Goal: Information Seeking & Learning: Learn about a topic

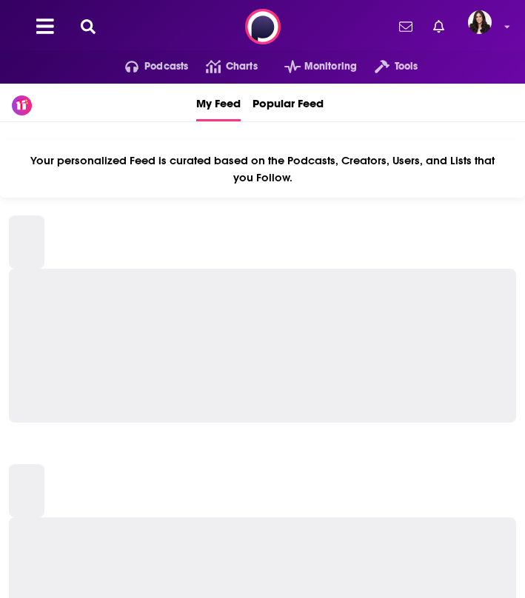
click at [87, 24] on icon at bounding box center [88, 26] width 15 height 15
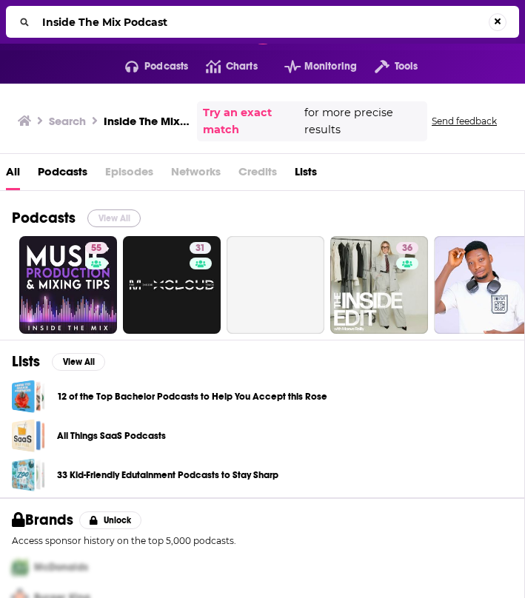
click at [114, 212] on button "View All" at bounding box center [113, 218] width 53 height 18
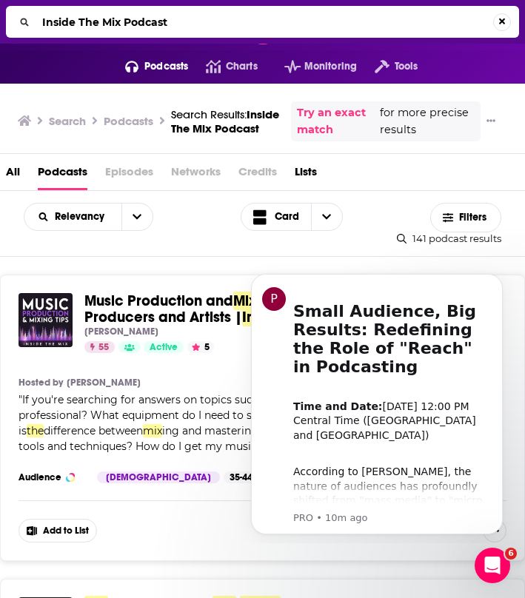
drag, startPoint x: 183, startPoint y: 26, endPoint x: 33, endPoint y: 23, distance: 151.0
click at [33, 23] on div "Inside The Mix Podcast" at bounding box center [262, 22] width 513 height 32
type input "buzzfeed puppy interview"
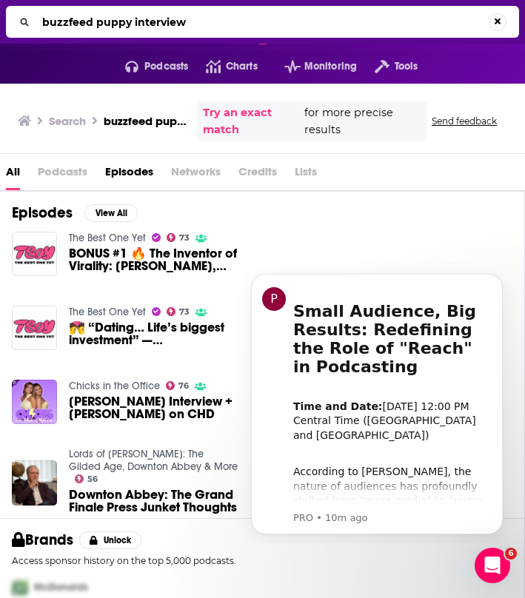
click at [58, 164] on span "Podcasts" at bounding box center [63, 175] width 50 height 30
click at [56, 172] on span "Podcasts" at bounding box center [63, 175] width 50 height 30
click at [50, 174] on span "Podcasts" at bounding box center [63, 175] width 50 height 30
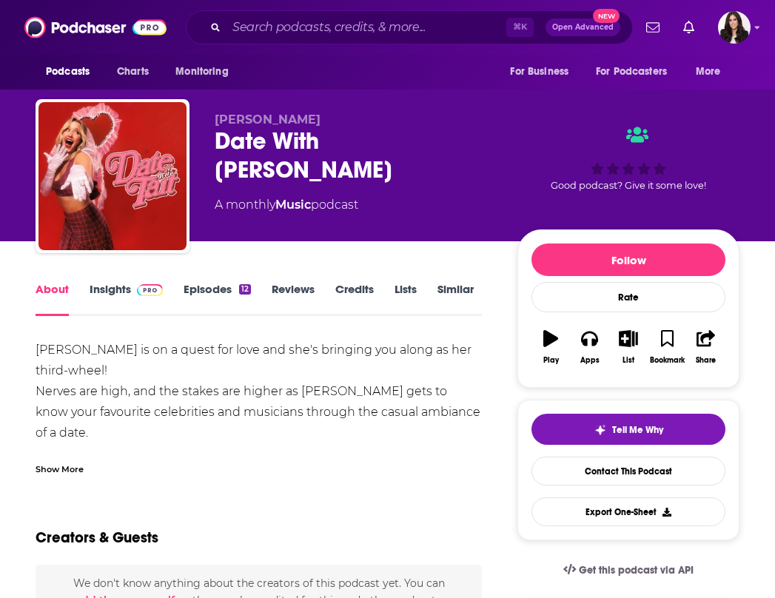
click at [107, 286] on link "Insights" at bounding box center [126, 299] width 73 height 34
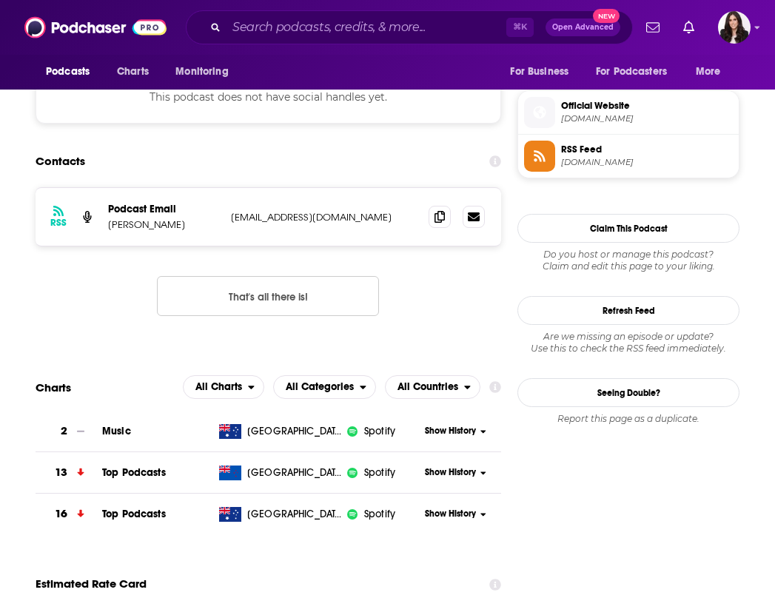
scroll to position [1060, 0]
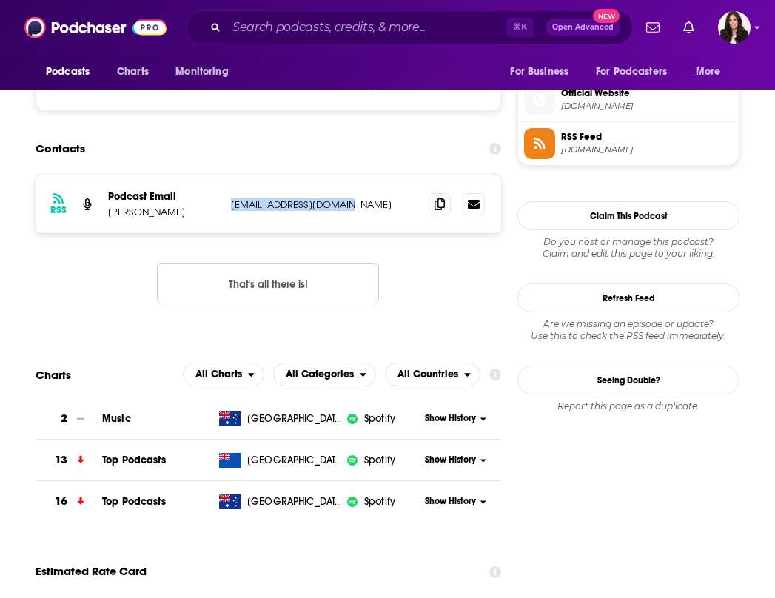
drag, startPoint x: 366, startPoint y: 206, endPoint x: 227, endPoint y: 203, distance: 138.4
click at [227, 203] on div "RSS Podcast Email Tait McGregor hello@taitmcgregor.com hello@taitmcgregor.com" at bounding box center [268, 204] width 465 height 58
copy p "hello@taitmcgregor.com"
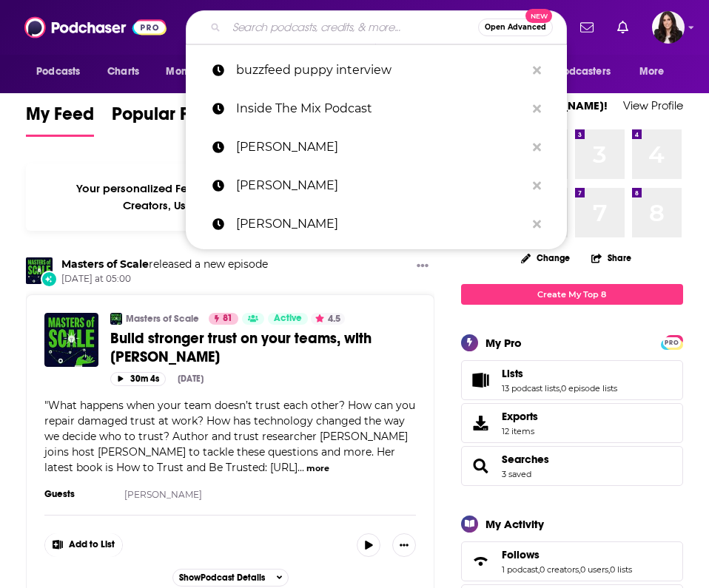
click at [312, 23] on input "Search podcasts, credits, & more..." at bounding box center [352, 28] width 252 height 24
type input "E"
type input "s"
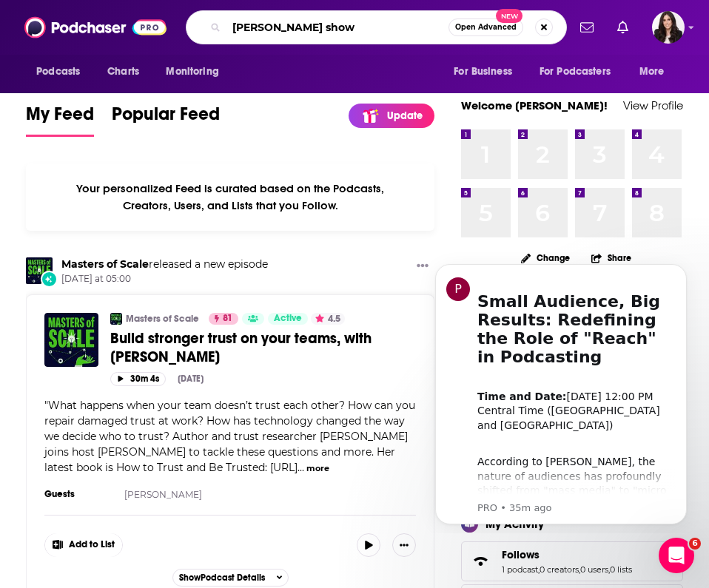
type input "zach sang show"
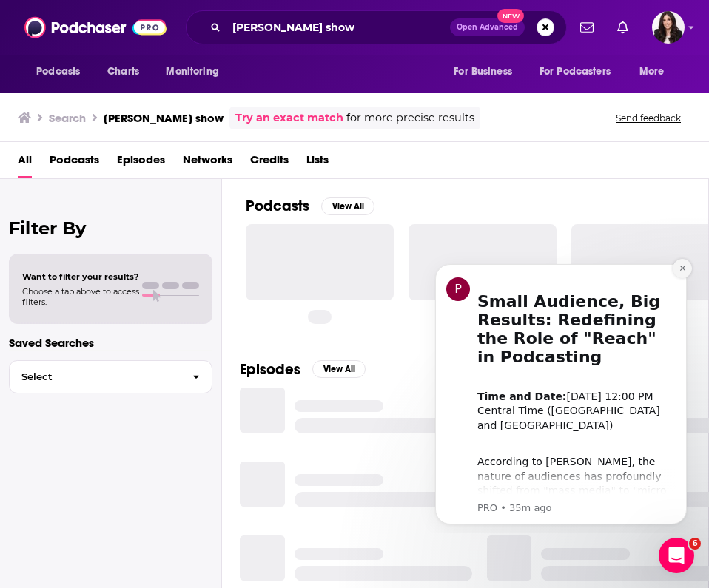
click at [531, 268] on icon "Dismiss notification" at bounding box center [681, 268] width 5 height 5
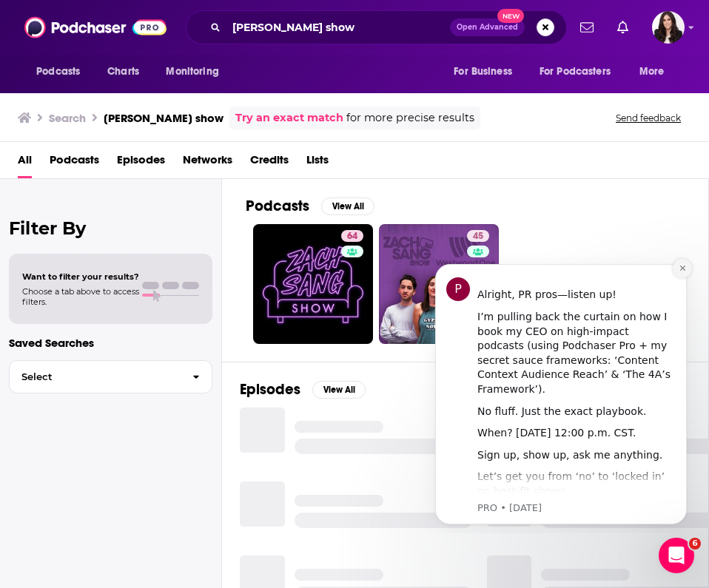
click at [531, 269] on icon "Dismiss notification" at bounding box center [683, 268] width 8 height 8
click at [531, 270] on icon "Dismiss notification" at bounding box center [681, 268] width 5 height 5
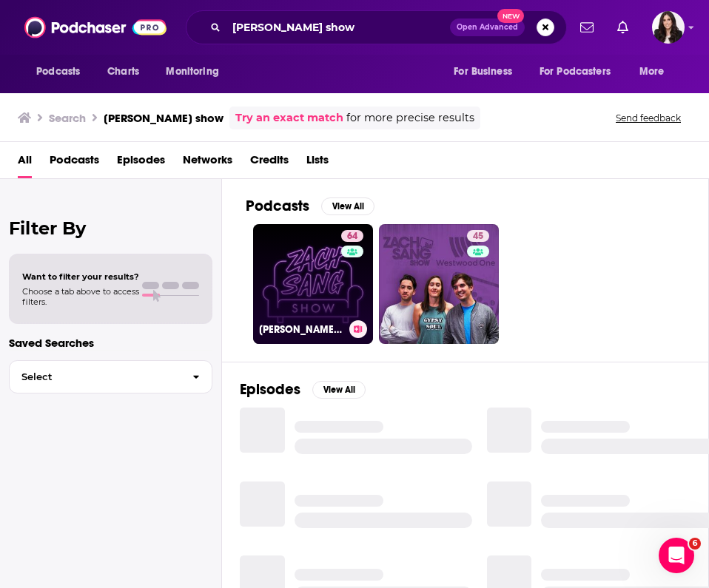
click at [330, 261] on link "64 Zach Sang Show" at bounding box center [313, 284] width 120 height 120
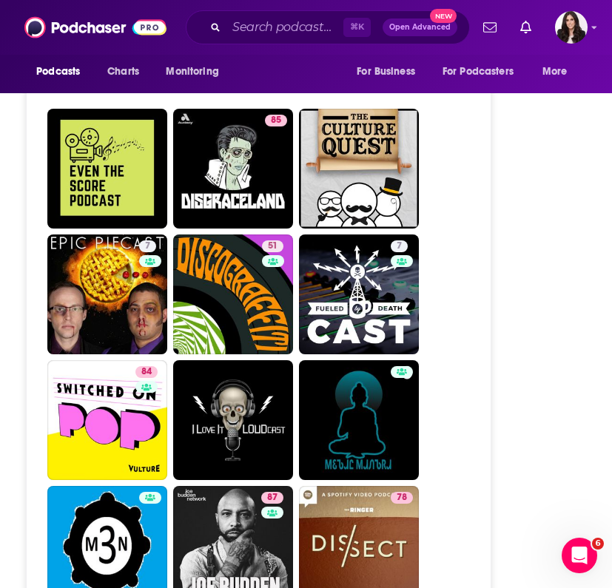
scroll to position [4633, 0]
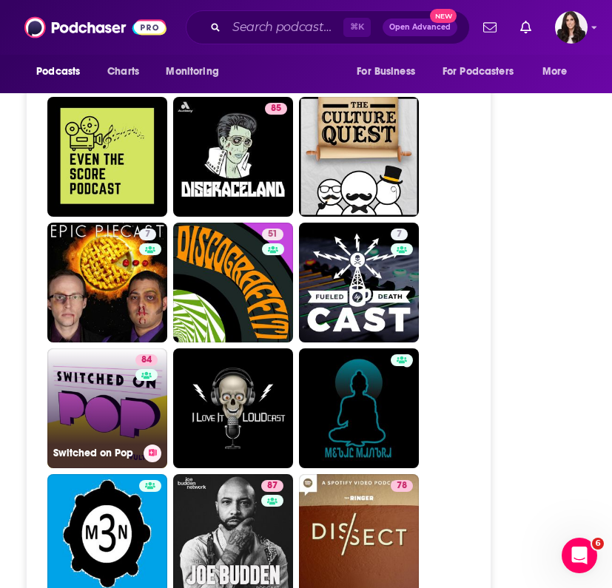
click at [114, 348] on link "84 Switched on Pop" at bounding box center [107, 408] width 120 height 120
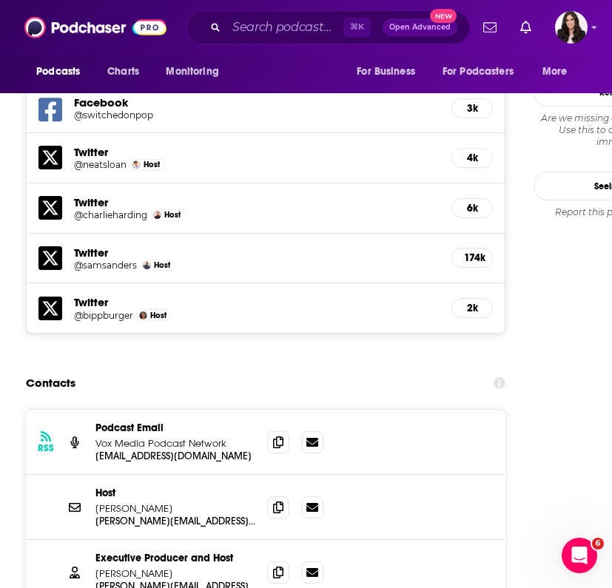
scroll to position [1592, 0]
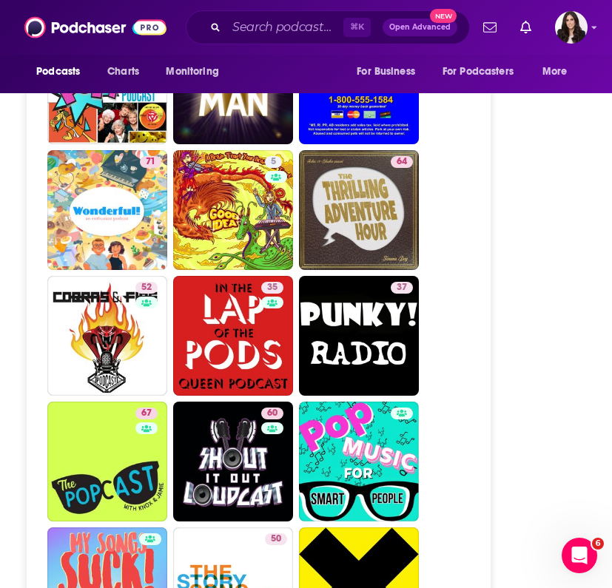
scroll to position [4705, 0]
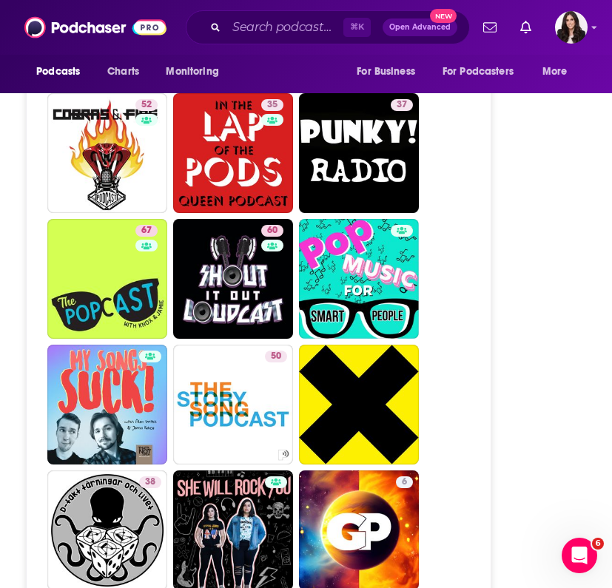
scroll to position [4895, 0]
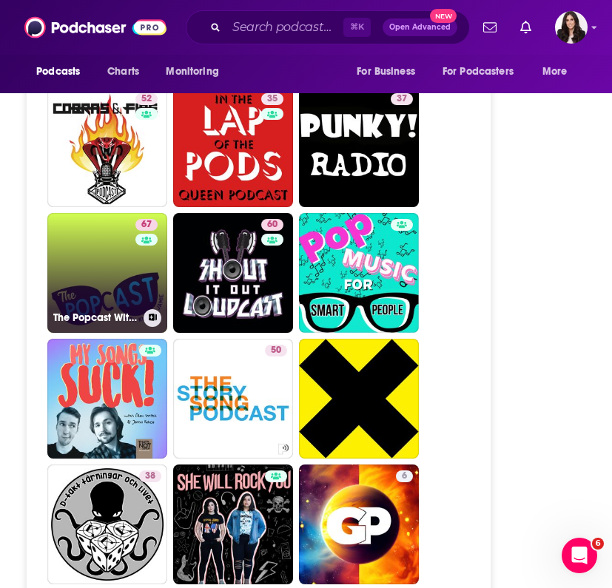
click at [126, 213] on link "67 The Popcast With Knox and Jamie" at bounding box center [107, 273] width 120 height 120
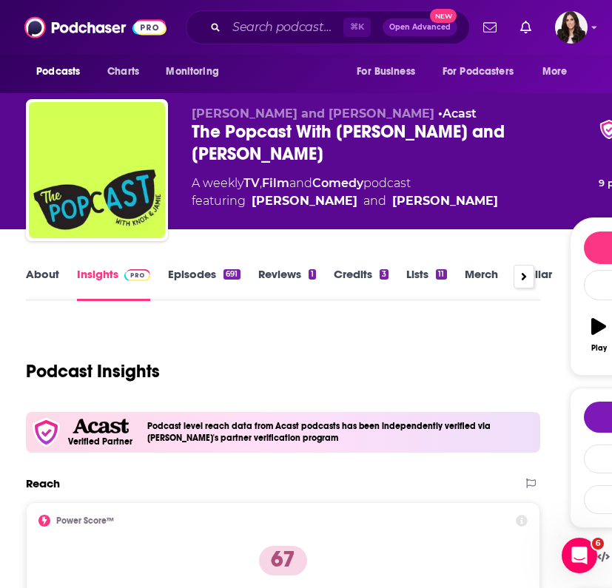
type input "https://www.podchaser.com/podcasts/zach-sang-show-562674"
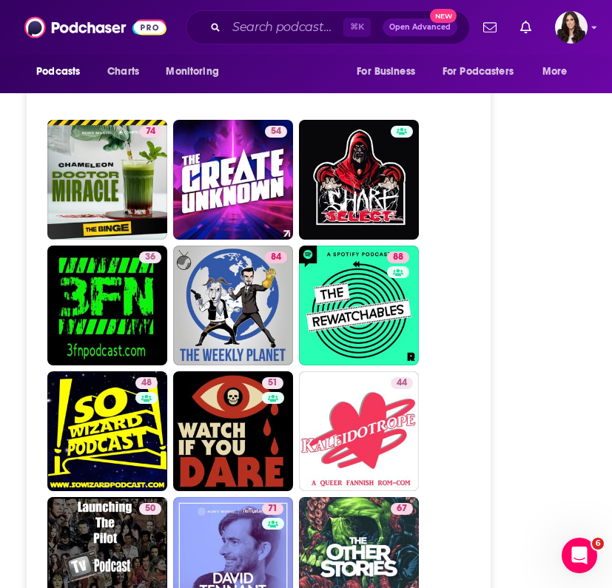
scroll to position [4863, 0]
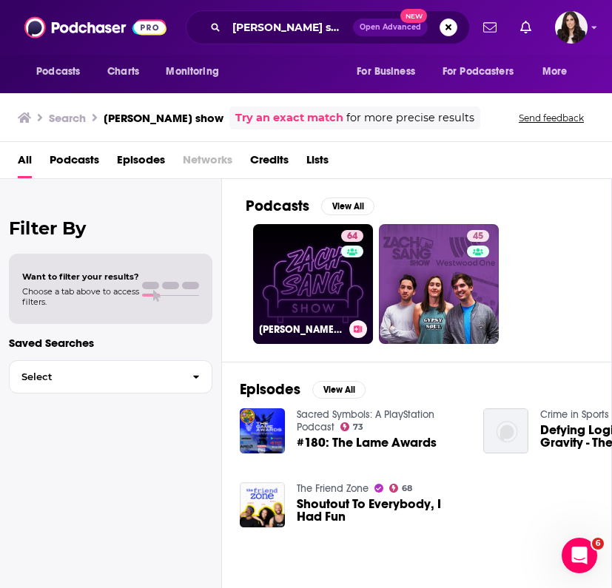
click at [292, 292] on link "64 Zach Sang Show" at bounding box center [313, 284] width 120 height 120
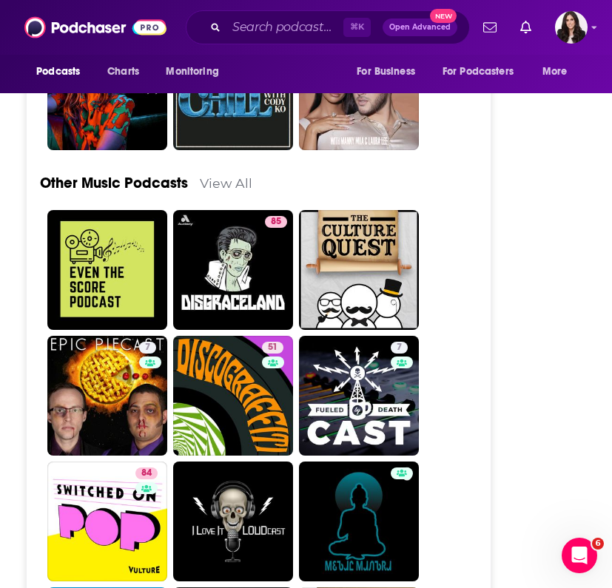
scroll to position [4531, 0]
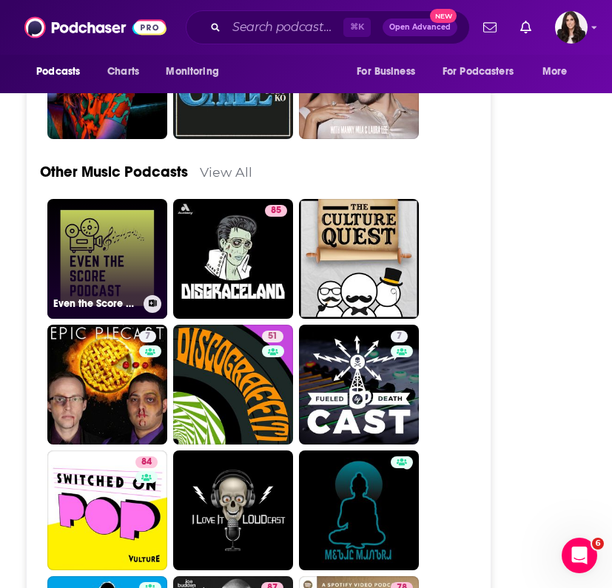
click at [127, 199] on link "Even the Score Podcast" at bounding box center [107, 259] width 120 height 120
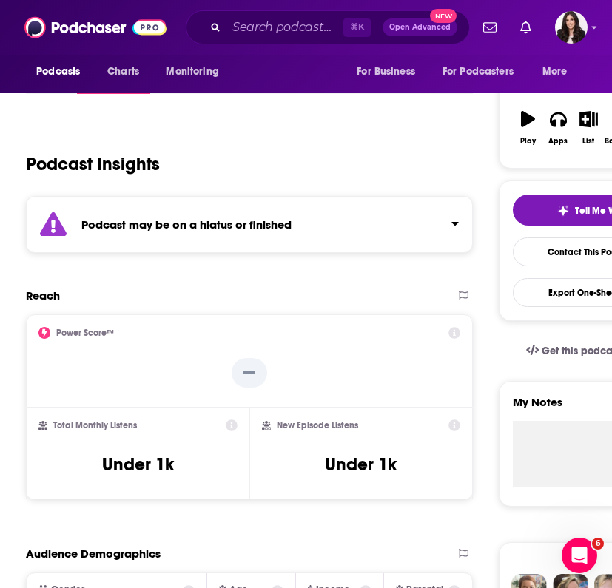
scroll to position [210, 0]
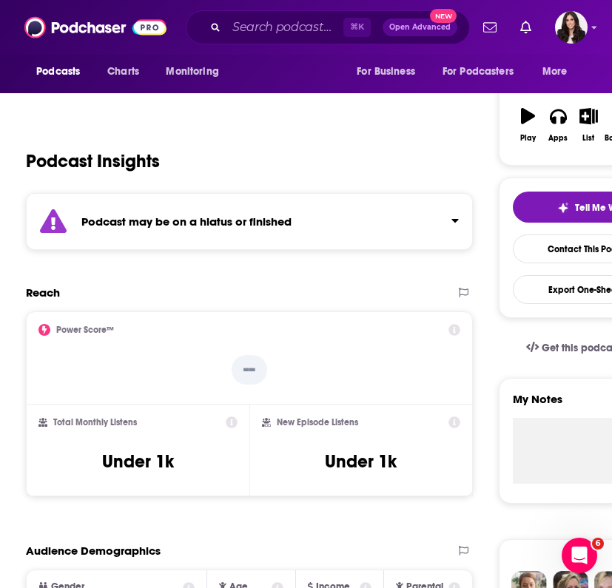
type input "https://www.podchaser.com/podcasts/zach-sang-show-562674"
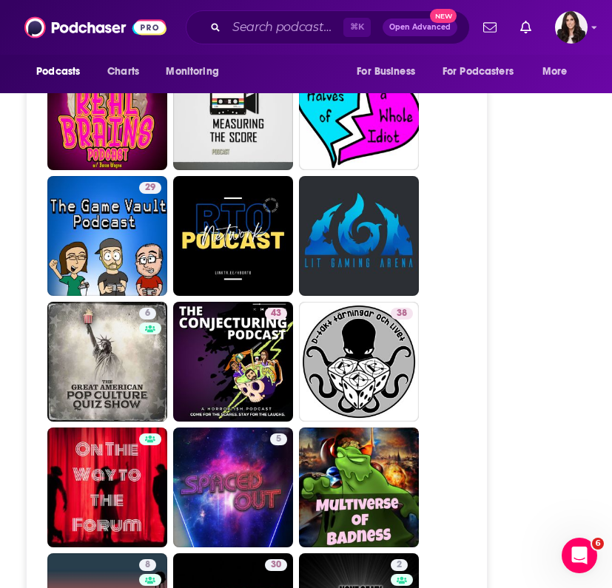
scroll to position [3505, 0]
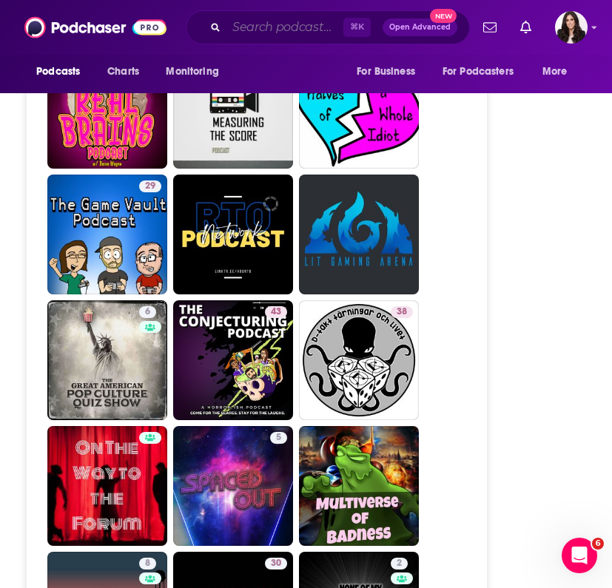
click at [268, 29] on input "Search podcasts, credits, & more..." at bounding box center [284, 28] width 117 height 24
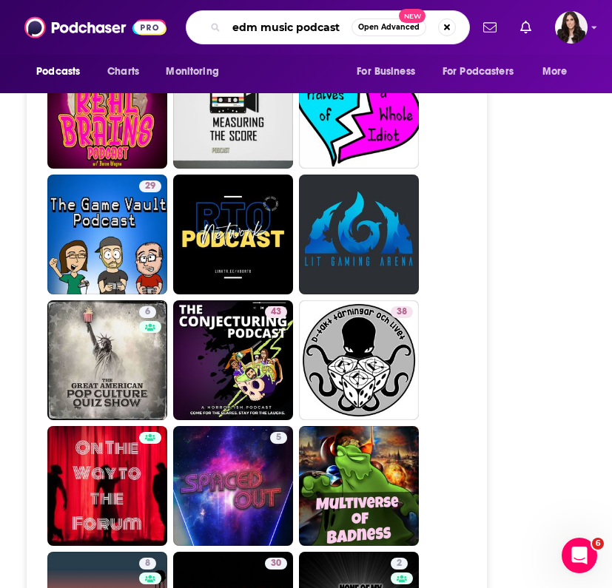
type input "edm music podcasts"
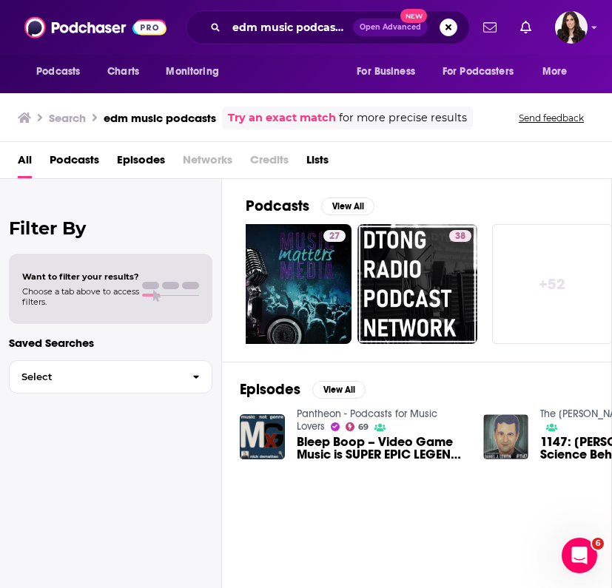
scroll to position [0, 783]
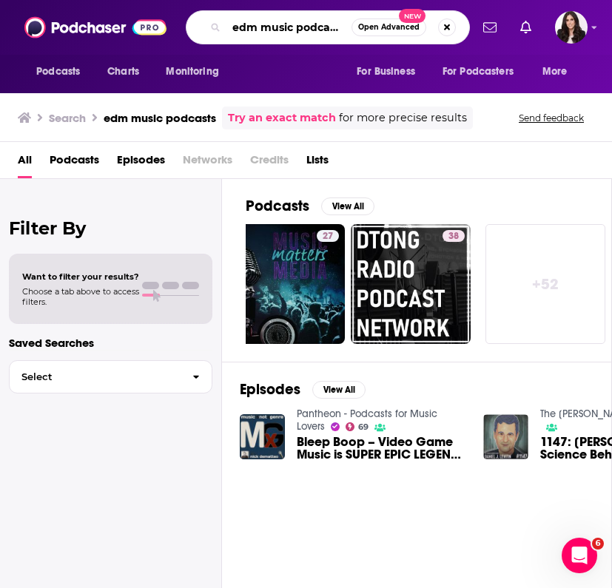
click at [265, 22] on input "edm music podcasts" at bounding box center [288, 28] width 125 height 24
drag, startPoint x: 345, startPoint y: 27, endPoint x: 220, endPoint y: 27, distance: 125.0
click at [220, 27] on div "edm music podcasts Open Advanced New" at bounding box center [328, 27] width 284 height 34
type input "switched on pop"
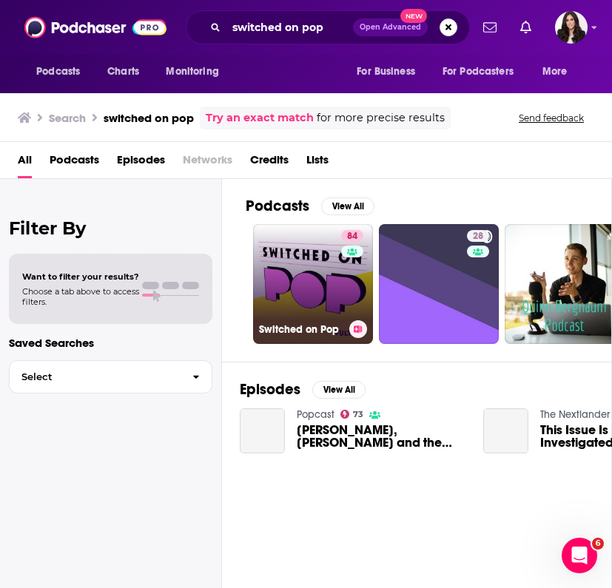
click at [312, 259] on link "84 Switched on Pop" at bounding box center [313, 284] width 120 height 120
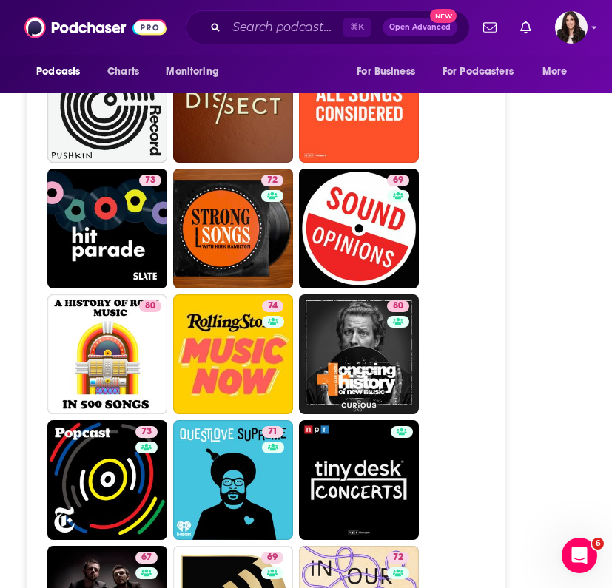
scroll to position [4322, 0]
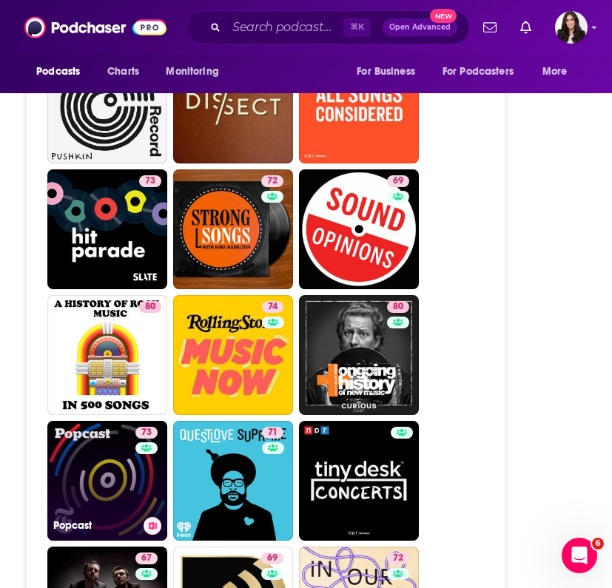
click at [92, 421] on link "73 Popcast" at bounding box center [107, 481] width 120 height 120
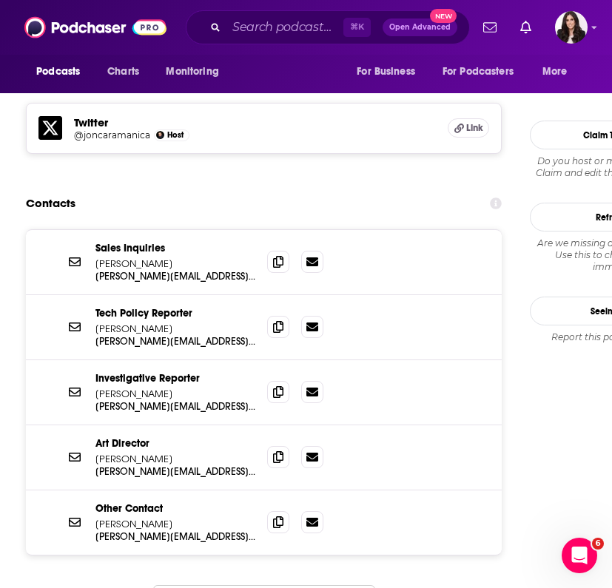
scroll to position [1391, 0]
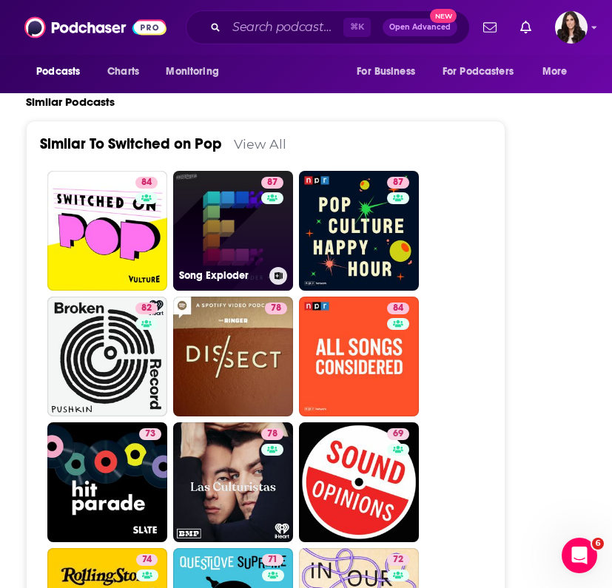
scroll to position [4086, 0]
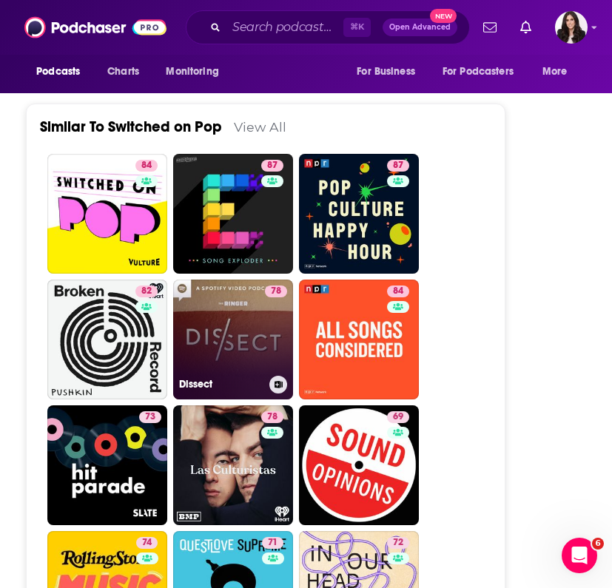
click at [246, 280] on link "78 Dissect" at bounding box center [233, 340] width 120 height 120
type input "https://www.podchaser.com/podcasts/dissect-412350"
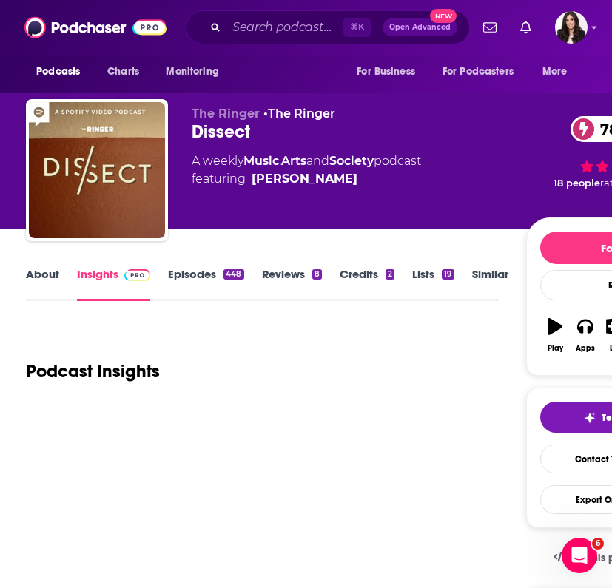
click at [41, 280] on link "About" at bounding box center [42, 284] width 33 height 34
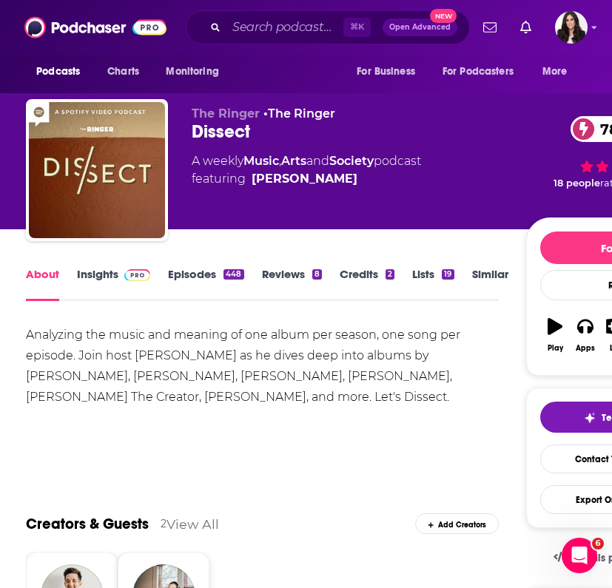
click at [106, 273] on link "Insights" at bounding box center [113, 284] width 73 height 34
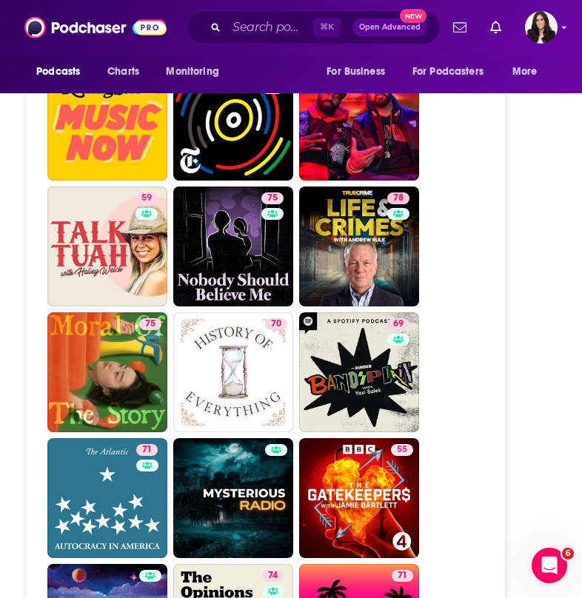
scroll to position [4306, 0]
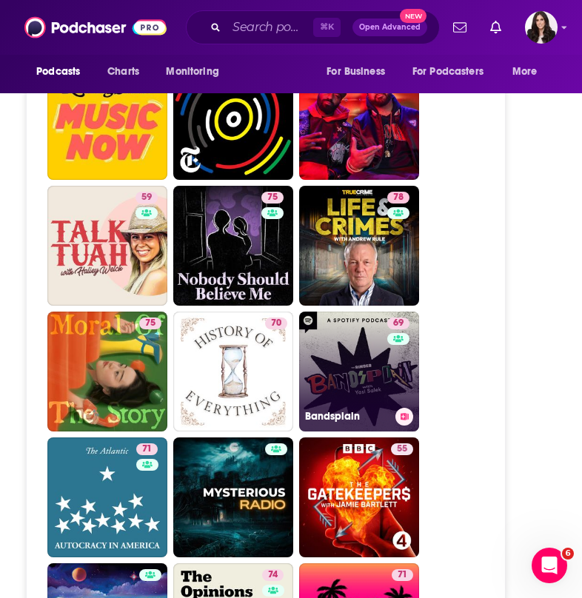
click at [386, 312] on link "69 Bandsplain" at bounding box center [359, 372] width 120 height 120
type input "https://www.podchaser.com/podcasts/bandsplain-4952661"
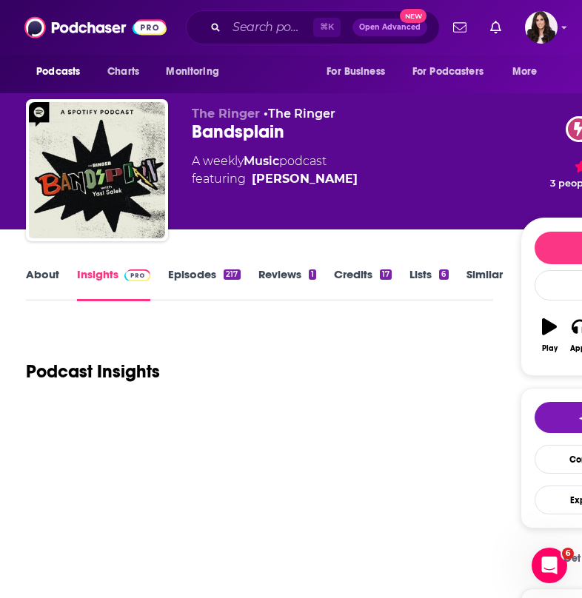
click at [30, 277] on link "About" at bounding box center [42, 284] width 33 height 34
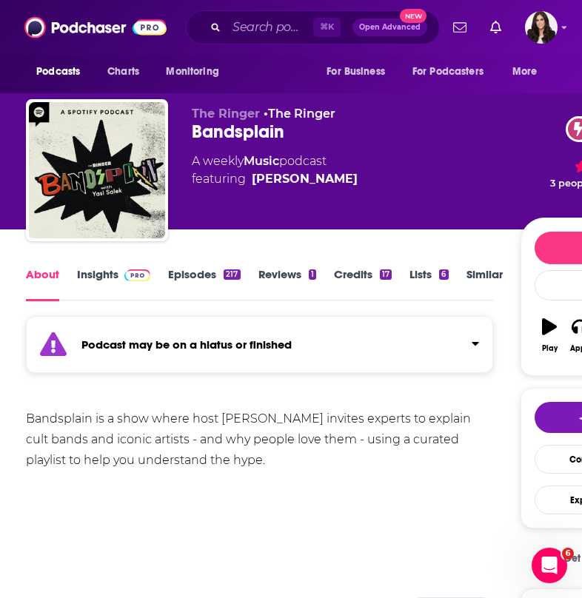
click at [87, 271] on link "Insights" at bounding box center [113, 284] width 73 height 34
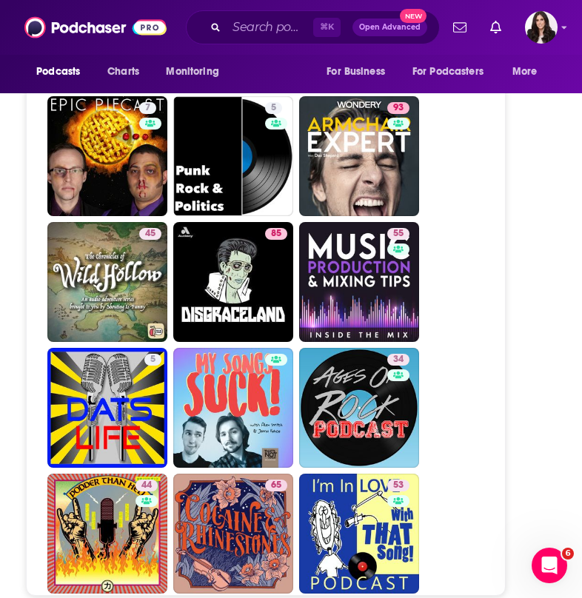
scroll to position [5456, 0]
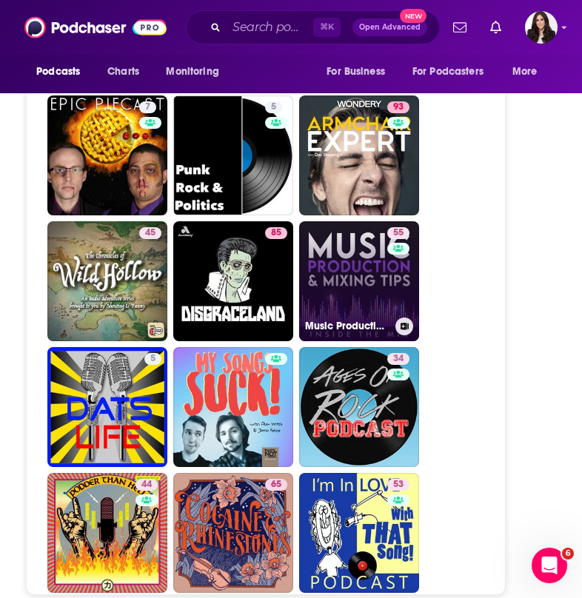
click at [358, 317] on div "Music Production and Mixing Tips Podcast for DIY Producers and Artists | Inside…" at bounding box center [359, 326] width 108 height 18
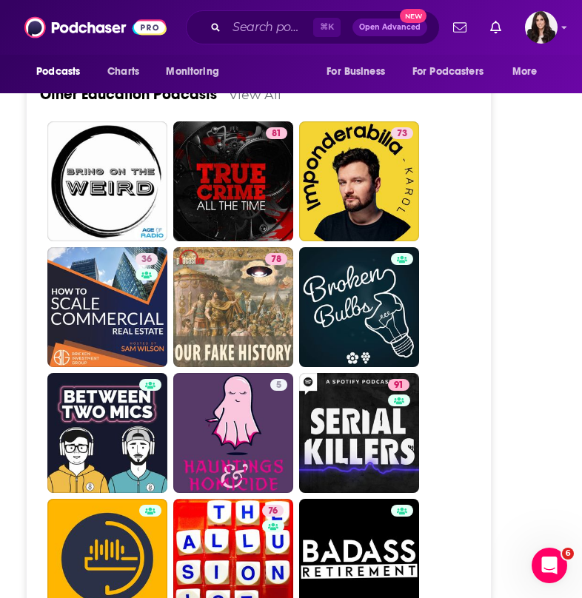
scroll to position [5259, 0]
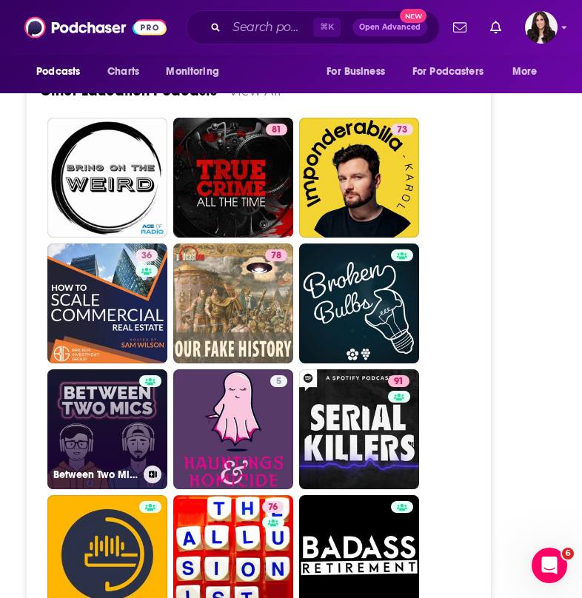
click at [125, 369] on link "Between Two Mics: The Remote Recording Podcast" at bounding box center [107, 429] width 120 height 120
type input "https://www.podchaser.com/podcasts/between-two-mics-the-remote-re-790354"
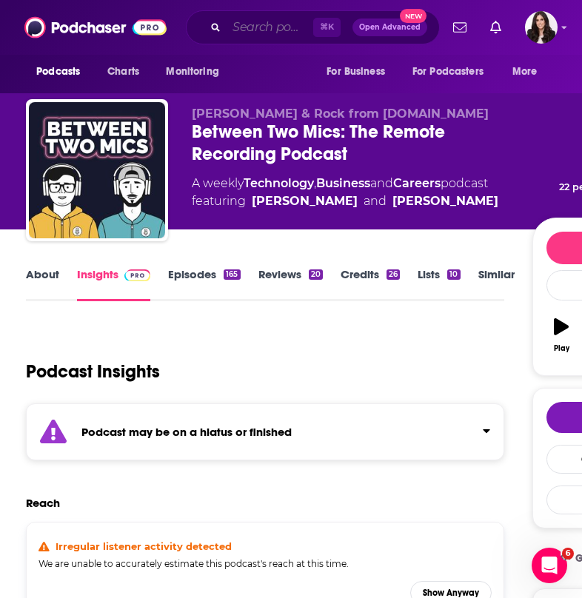
click at [241, 24] on input "Search podcasts, credits, & more..." at bounding box center [269, 28] width 87 height 24
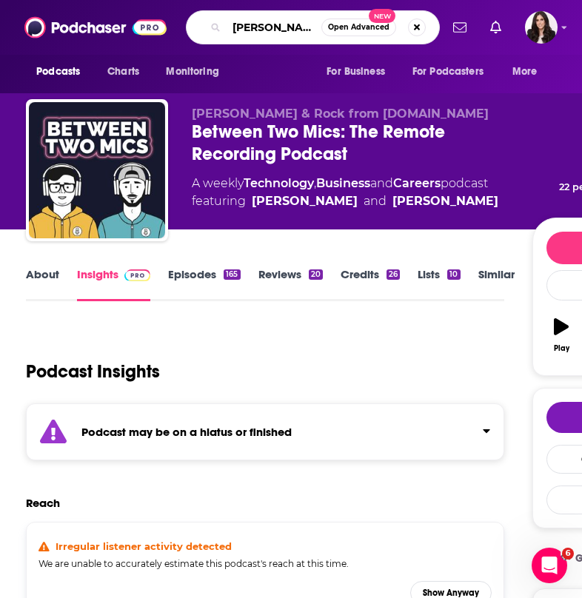
type input "zach sang"
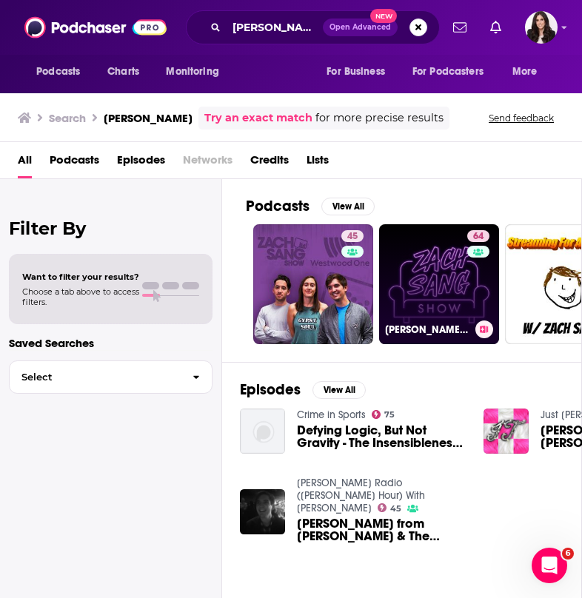
click at [407, 275] on link "64 Zach Sang Show" at bounding box center [439, 284] width 120 height 120
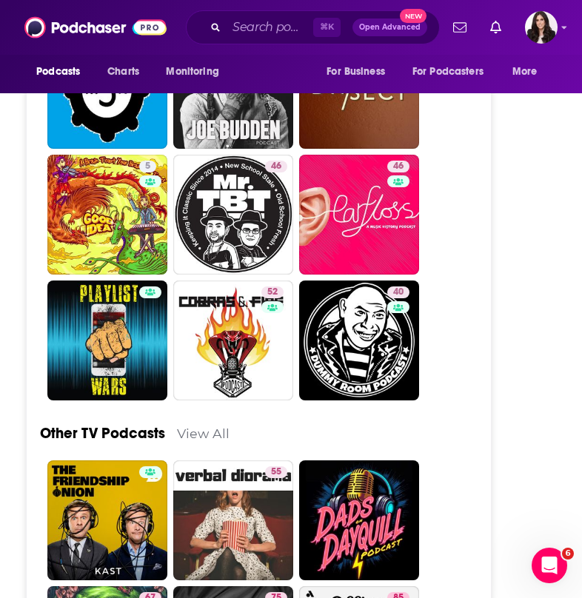
scroll to position [5078, 0]
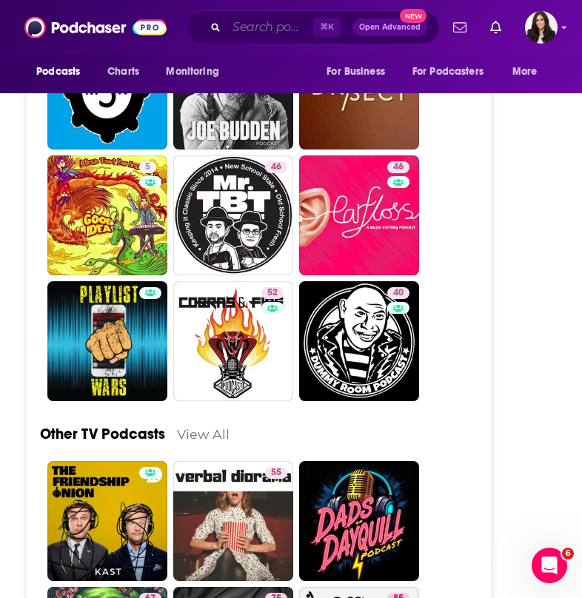
click at [226, 29] on input "Search podcasts, credits, & more..." at bounding box center [269, 28] width 87 height 24
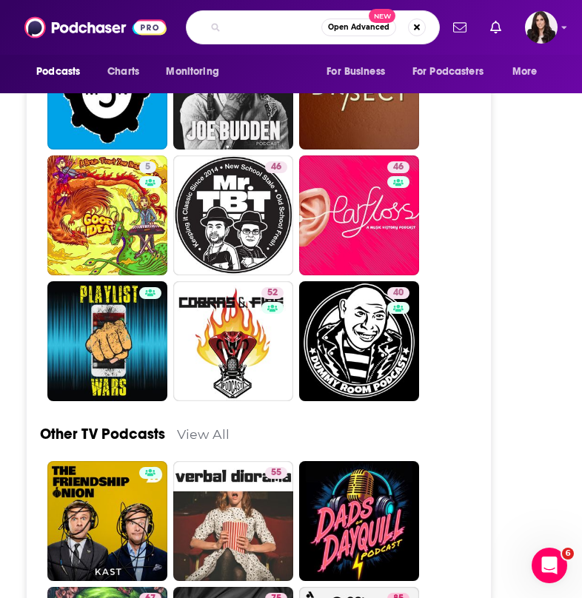
scroll to position [0, 117]
type input "[PERSON_NAME] the new music business"
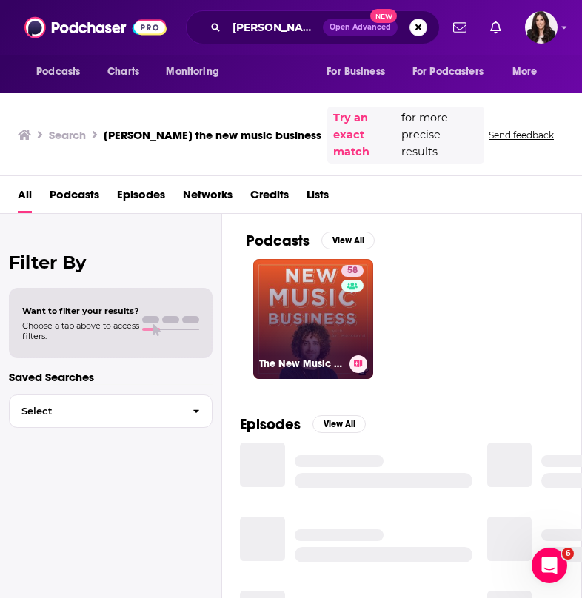
click at [303, 288] on link "58 The New Music Business with Ari Herstand" at bounding box center [313, 319] width 120 height 120
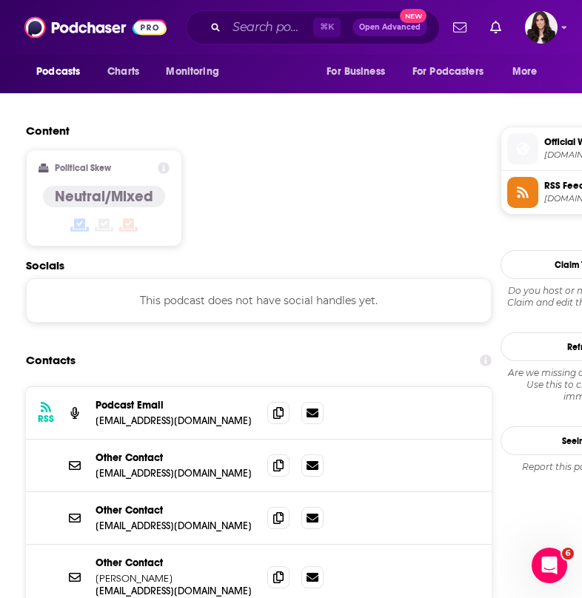
scroll to position [1284, 0]
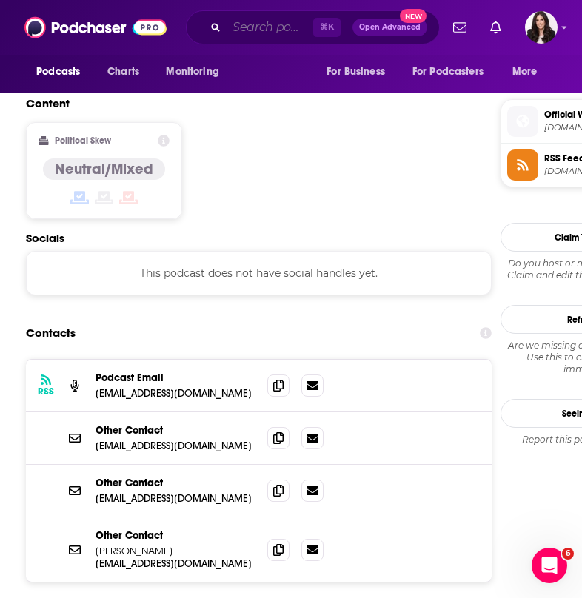
click at [235, 24] on input "Search podcasts, credits, & more..." at bounding box center [269, 28] width 87 height 24
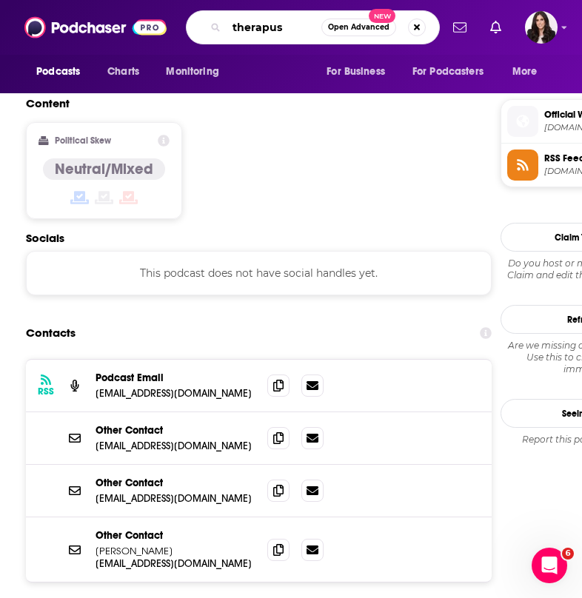
type input "therapuss"
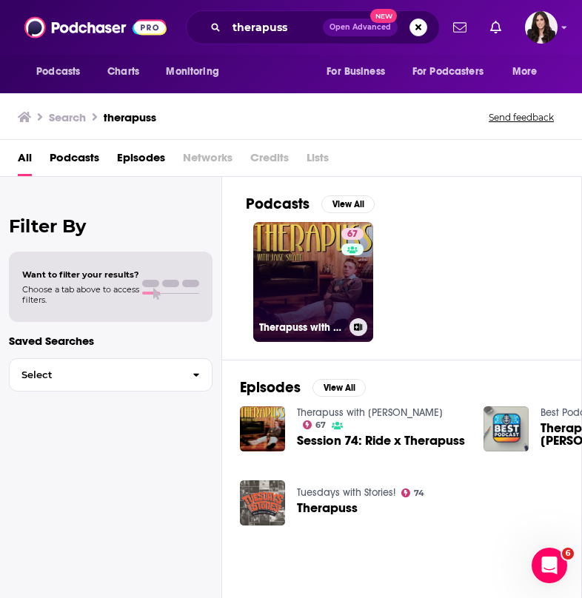
click at [294, 255] on link "67 Therapuss with Jake Shane" at bounding box center [313, 282] width 120 height 120
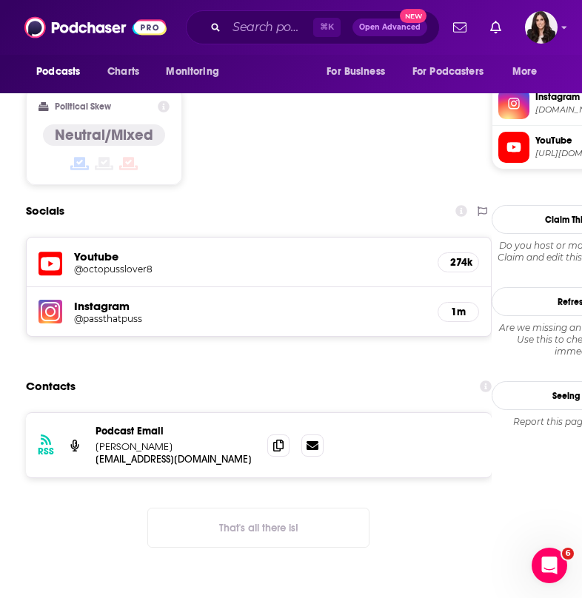
scroll to position [1263, 0]
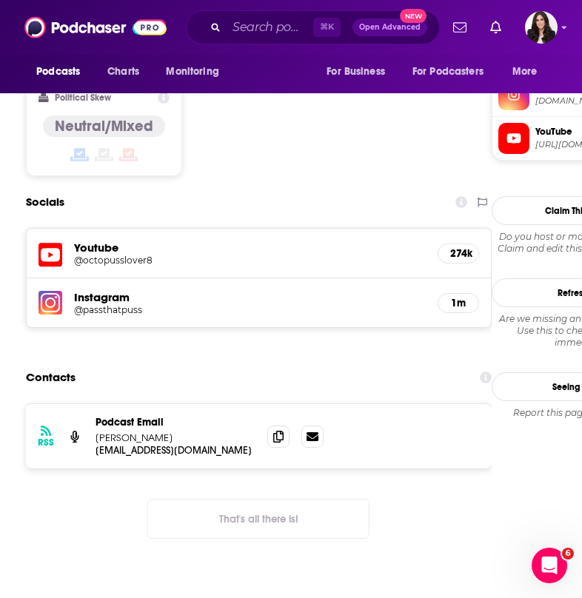
click at [176, 416] on div "Podcast Email Jake Shane" at bounding box center [175, 430] width 160 height 28
click at [277, 430] on icon at bounding box center [278, 436] width 10 height 12
click at [250, 33] on input "Search podcasts, credits, & more..." at bounding box center [269, 28] width 87 height 24
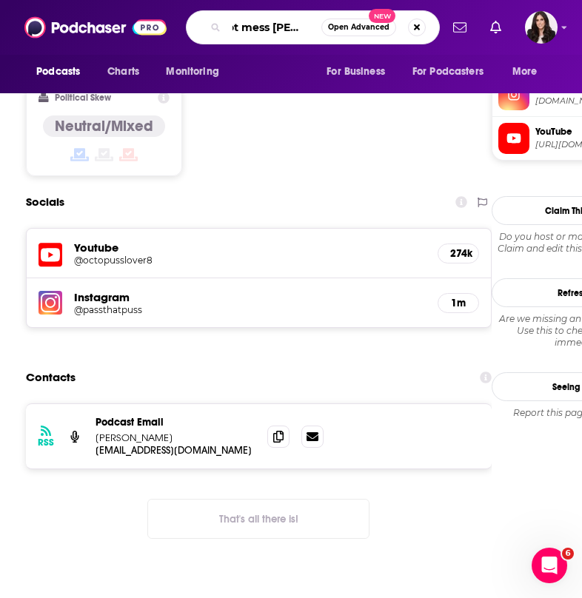
type input "hot mess [PERSON_NAME]"
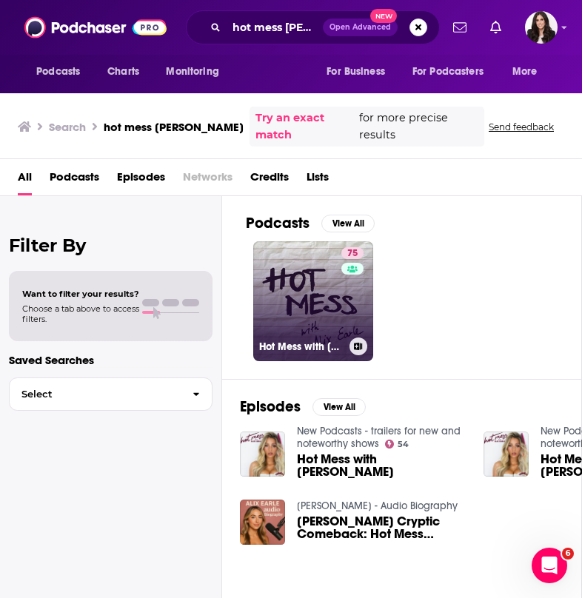
click at [295, 302] on link "75 Hot Mess with Alix Earle" at bounding box center [313, 301] width 120 height 120
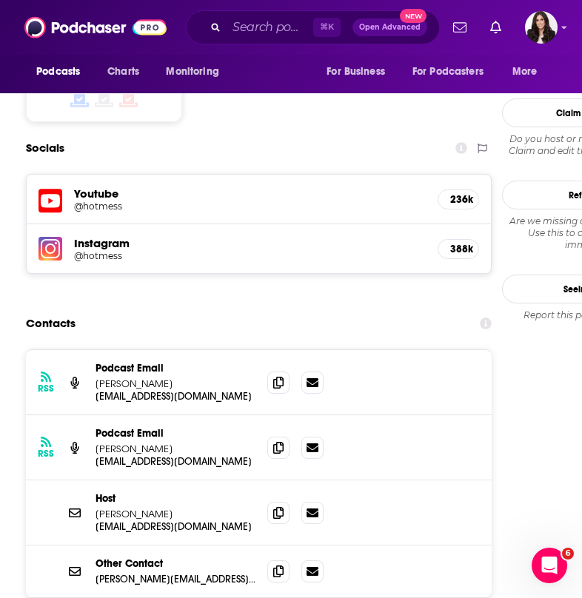
scroll to position [1351, 0]
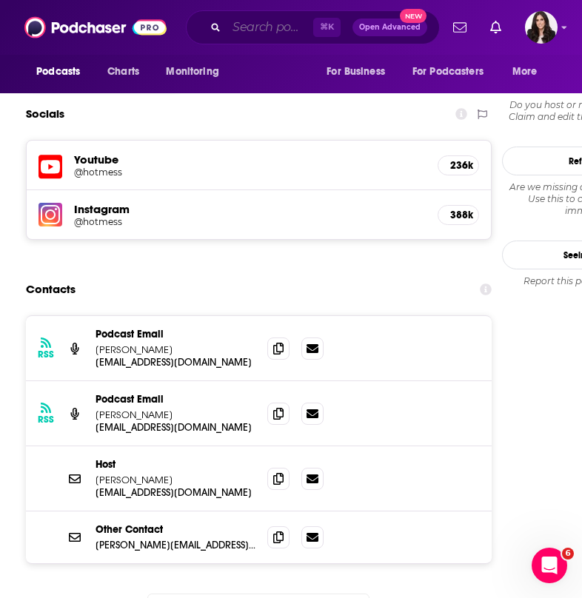
click at [235, 30] on input "Search podcasts, credits, & more..." at bounding box center [269, 28] width 87 height 24
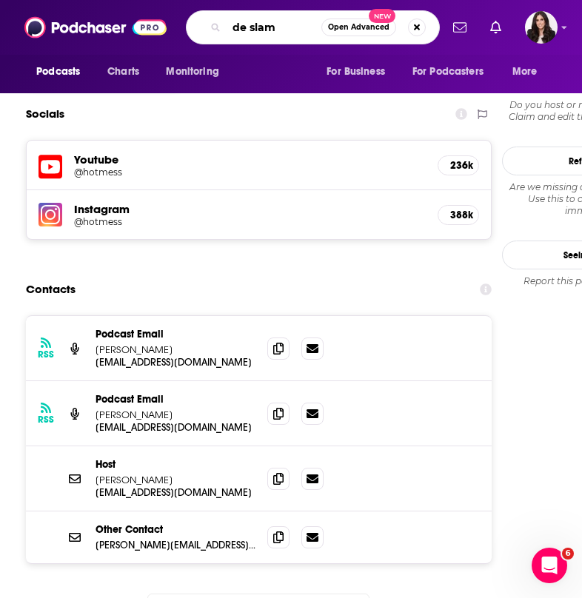
type input "de slam!"
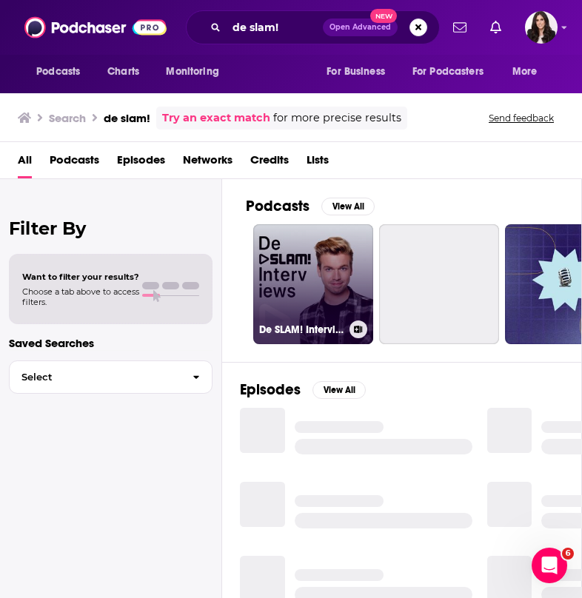
click at [334, 241] on link "De SLAM! Interviews" at bounding box center [313, 284] width 120 height 120
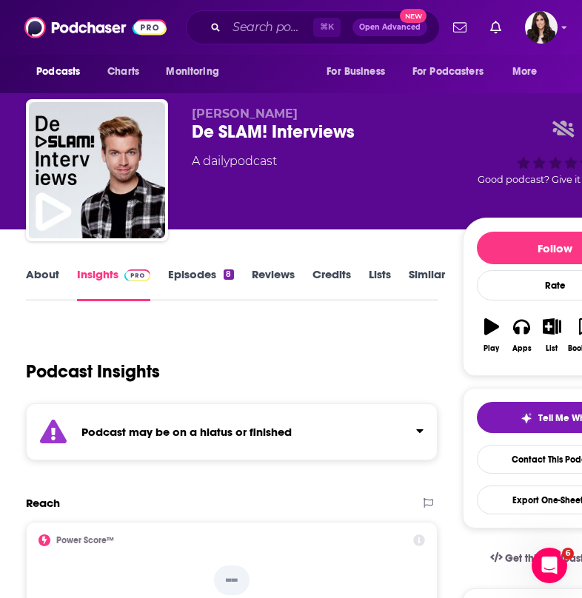
click at [41, 272] on link "About" at bounding box center [42, 284] width 33 height 34
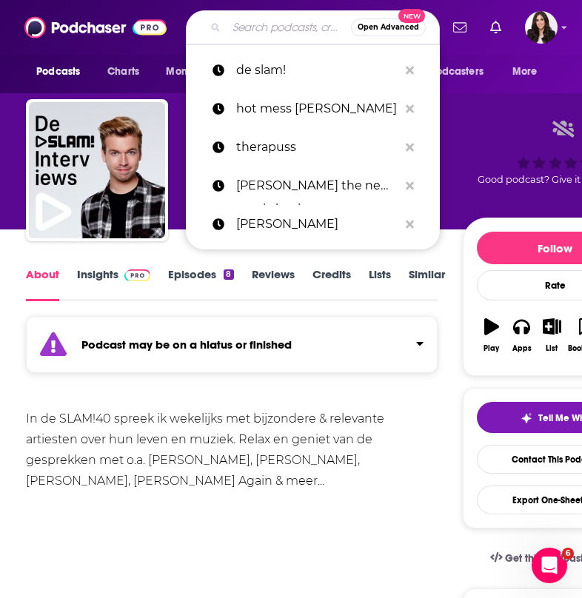
click at [238, 22] on input "Search podcasts, credits, & more..." at bounding box center [288, 28] width 124 height 24
type input "g"
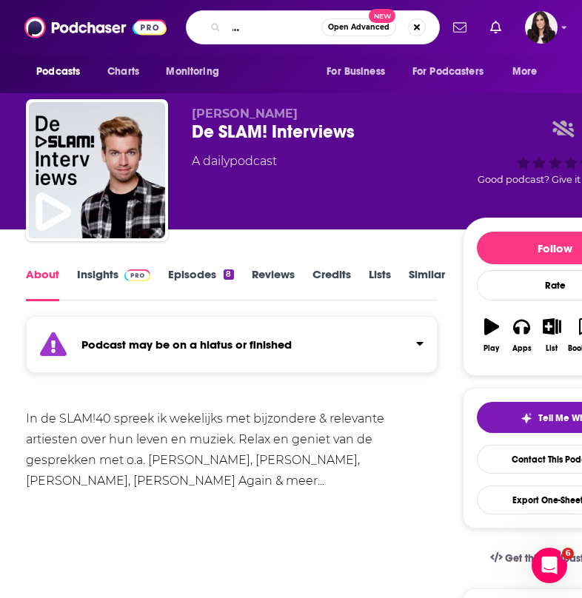
type input "hanging out with audiophiles"
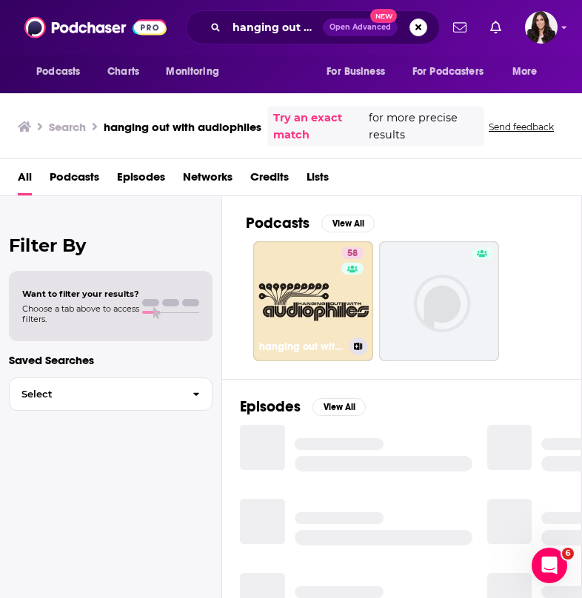
click at [331, 272] on link "58 hanging out with audiophiles" at bounding box center [313, 301] width 120 height 120
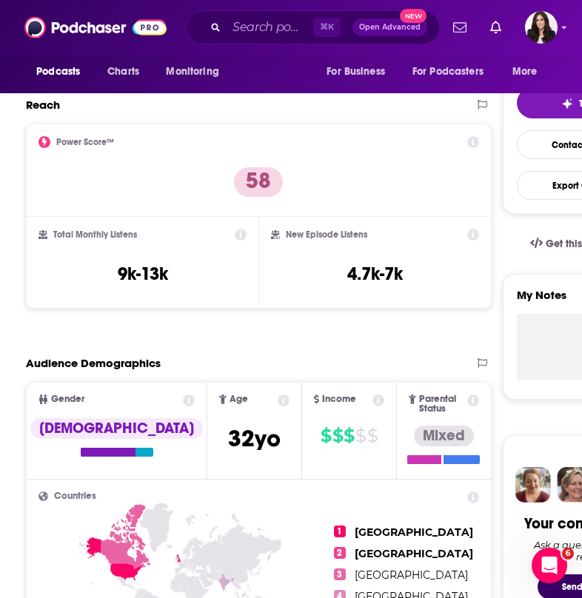
scroll to position [616, 0]
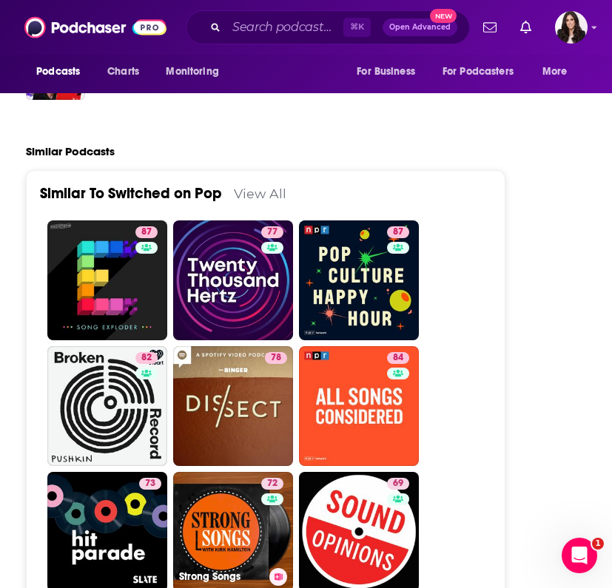
scroll to position [4097, 0]
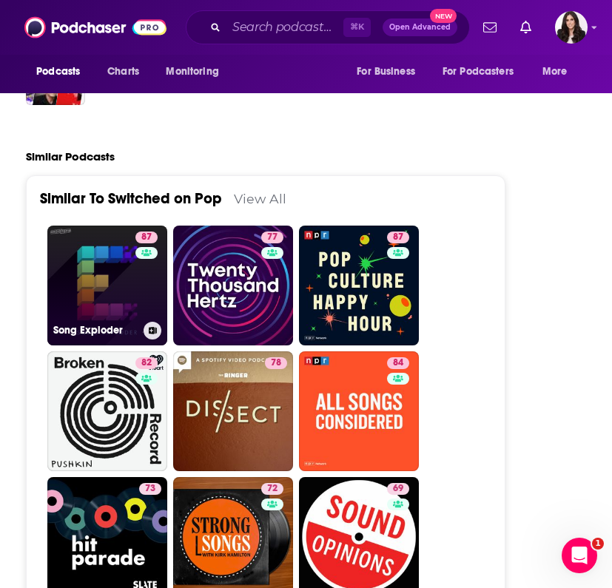
click at [130, 226] on link "87 Song Exploder" at bounding box center [107, 286] width 120 height 120
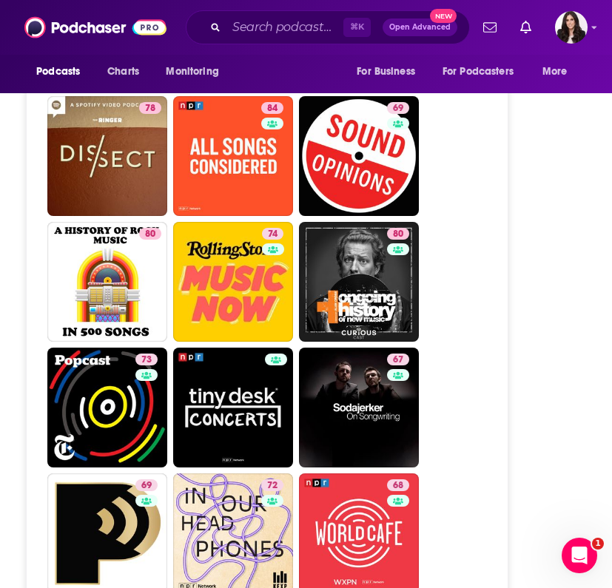
scroll to position [4164, 0]
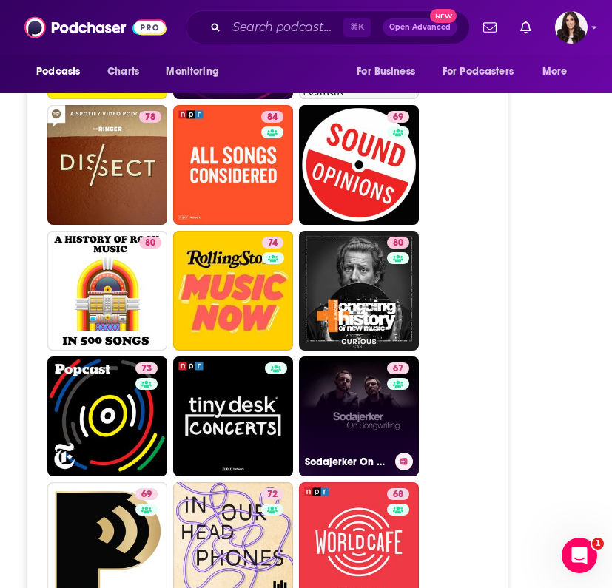
click at [401, 363] on div "67" at bounding box center [400, 408] width 26 height 90
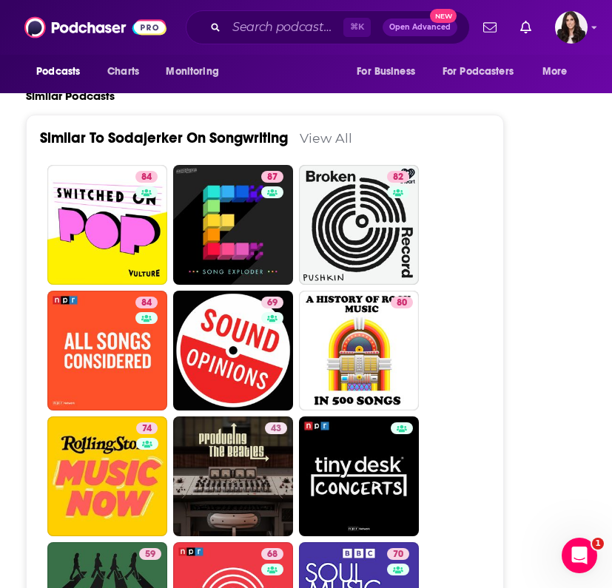
scroll to position [3558, 0]
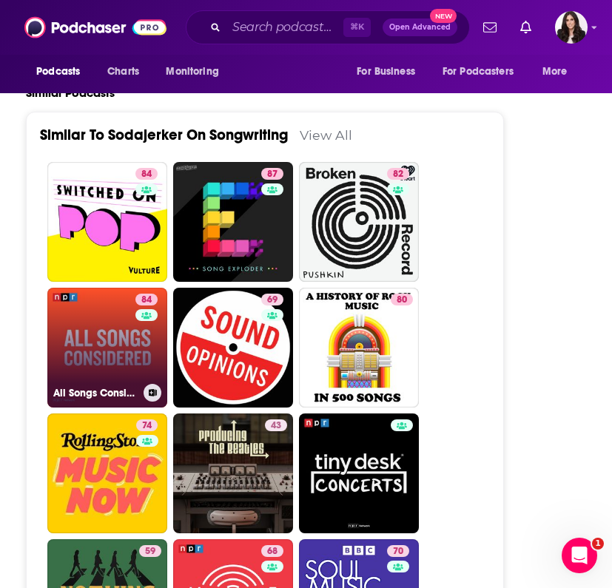
click at [138, 294] on div "84" at bounding box center [148, 339] width 26 height 90
type input "https://www.podchaser.com/podcasts/all-songs-considered-133737"
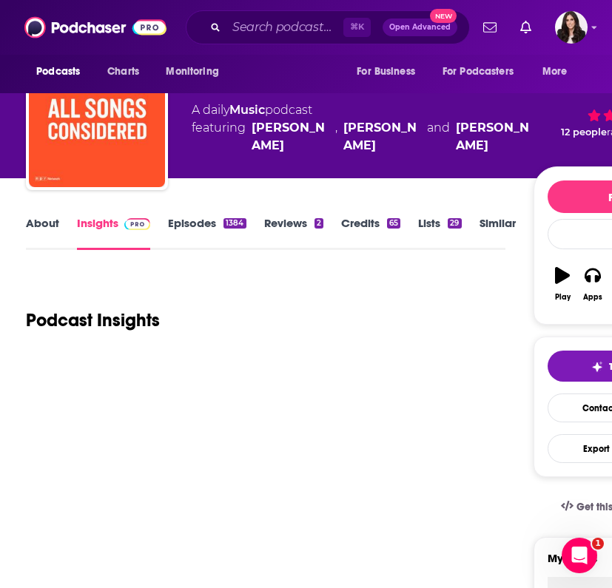
scroll to position [59, 0]
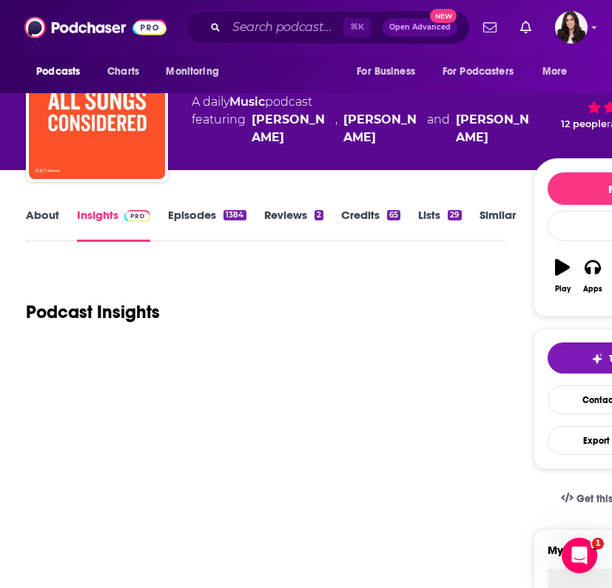
click at [35, 212] on link "About" at bounding box center [42, 225] width 33 height 34
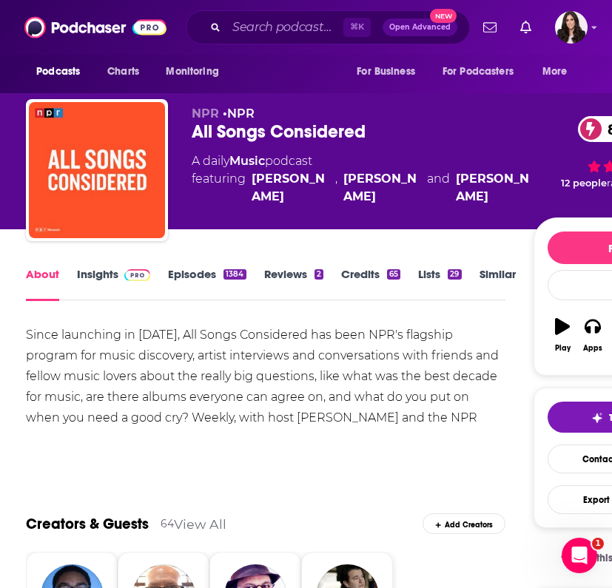
click at [102, 277] on link "Insights" at bounding box center [113, 284] width 73 height 34
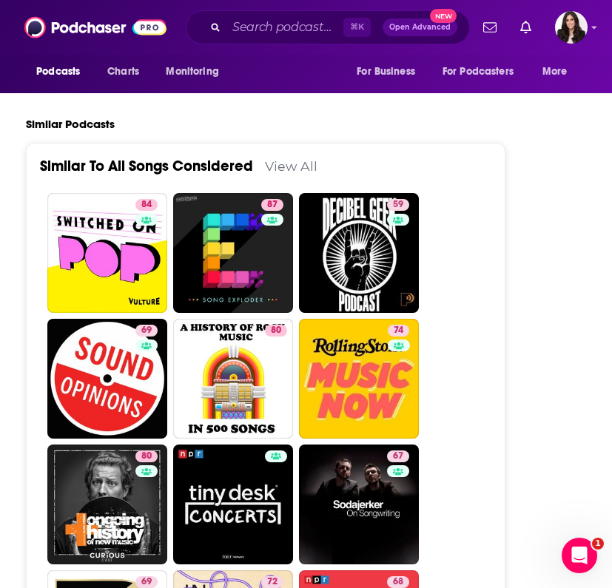
scroll to position [4081, 0]
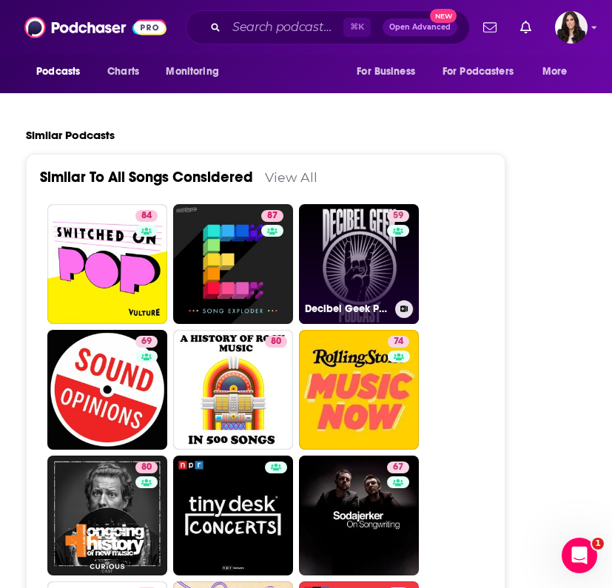
click at [385, 204] on link "59 Decibel Geek Podcast" at bounding box center [359, 264] width 120 height 120
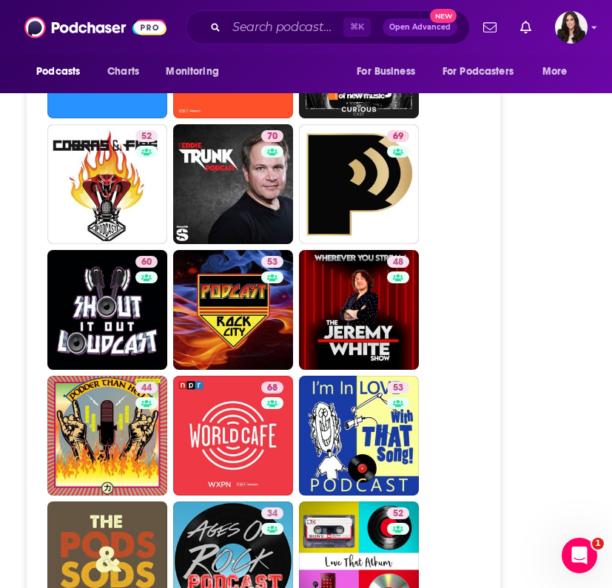
scroll to position [3558, 0]
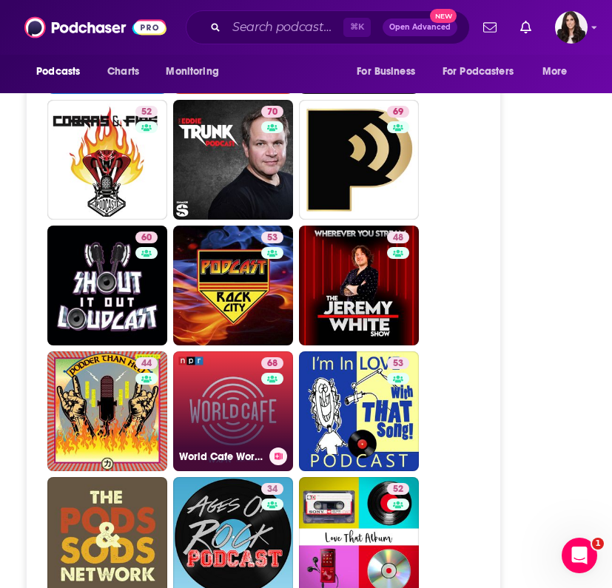
click at [247, 351] on link "68 World Cafe Words and Music Podcast" at bounding box center [233, 411] width 120 height 120
type input "https://www.podchaser.com/podcasts/world-cafe-words-and-music-pod-15677"
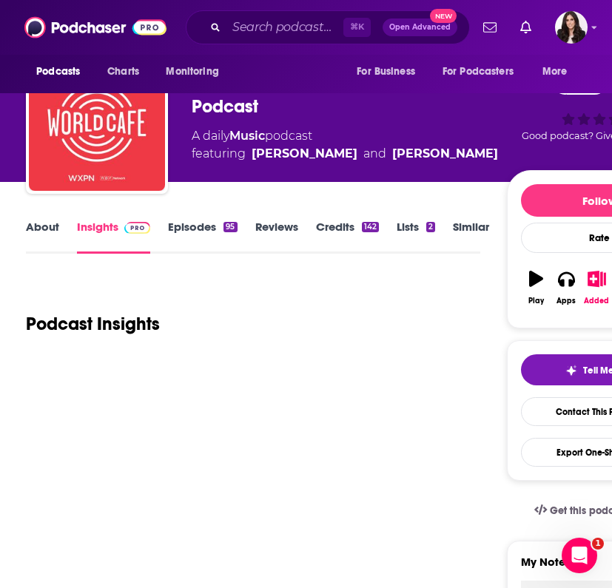
scroll to position [64, 0]
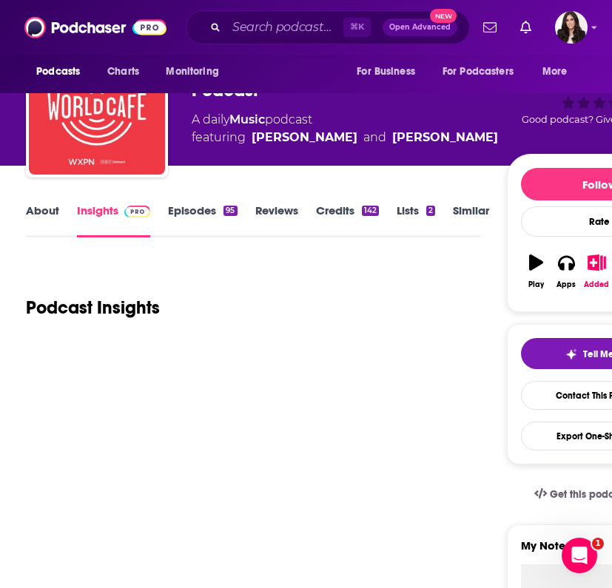
click at [39, 217] on link "About" at bounding box center [42, 220] width 33 height 34
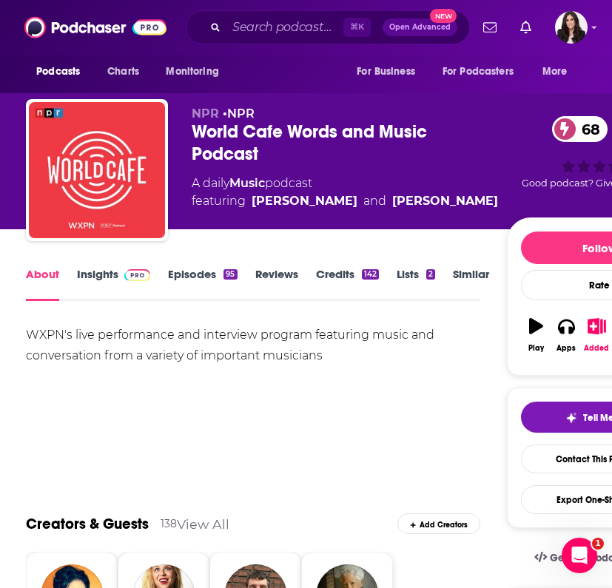
click at [94, 278] on link "Insights" at bounding box center [113, 284] width 73 height 34
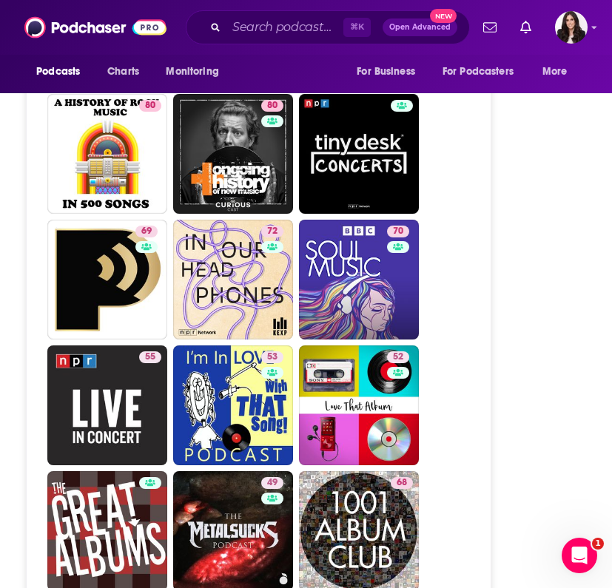
scroll to position [3856, 0]
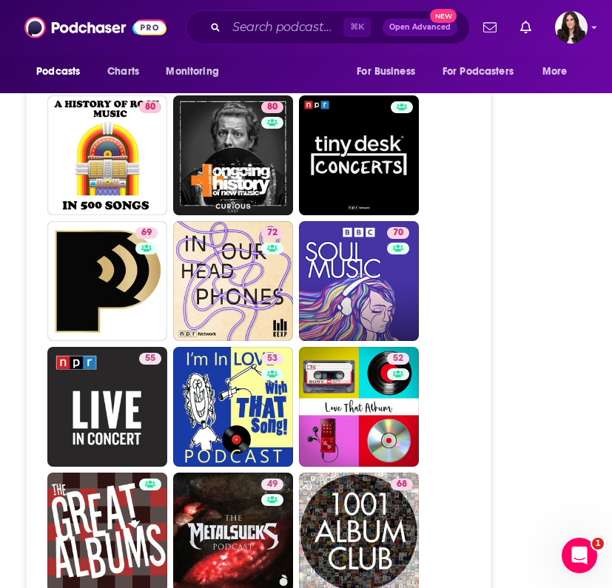
click at [470, 283] on ul "87 59 84 80 80 69 72 70 55 53 52 49 68 47 53 69 51 51 54 65 39" at bounding box center [266, 470] width 439 height 1000
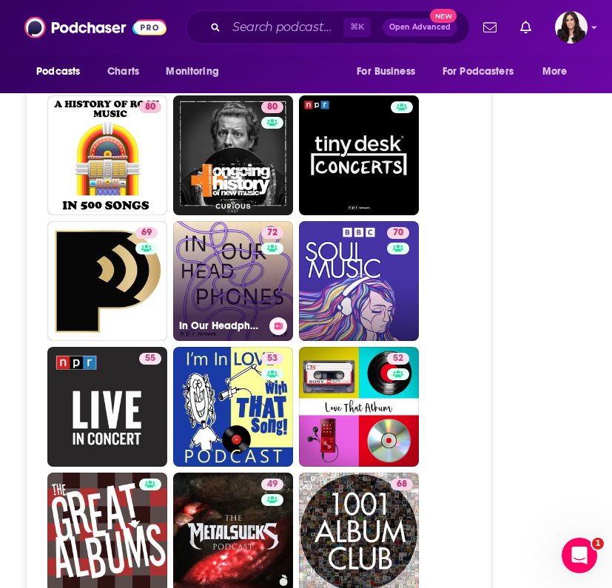
click at [192, 221] on link "72 In Our Headphones" at bounding box center [233, 281] width 120 height 120
type input "https://www.podchaser.com/podcasts/in-our-headphones-18162"
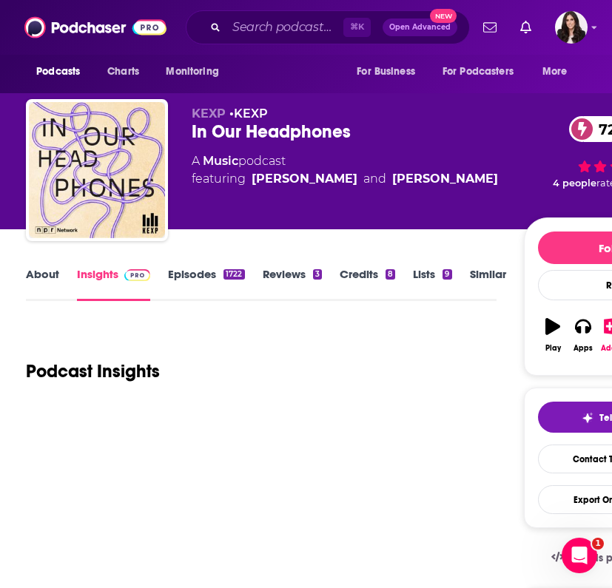
click at [44, 275] on link "About" at bounding box center [42, 284] width 33 height 34
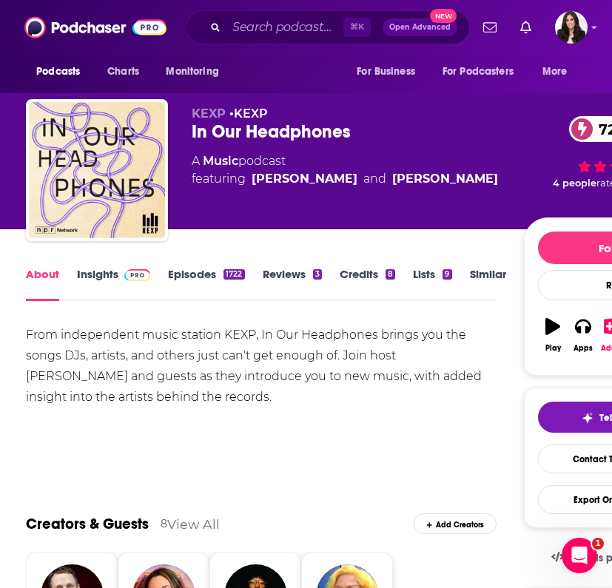
click at [95, 278] on link "Insights" at bounding box center [113, 284] width 73 height 34
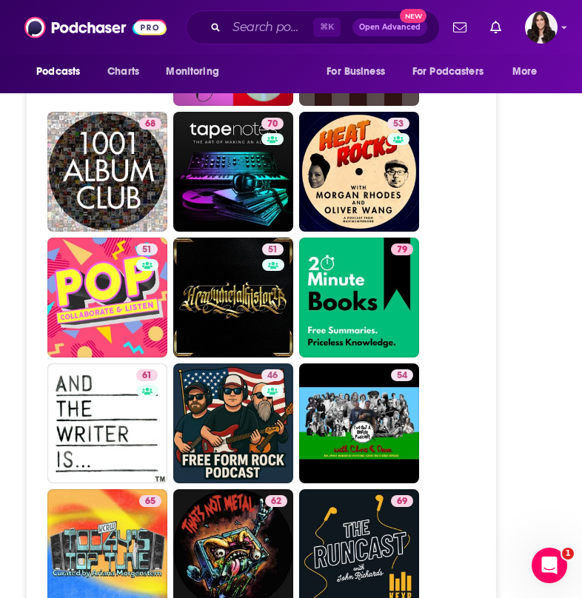
scroll to position [4091, 0]
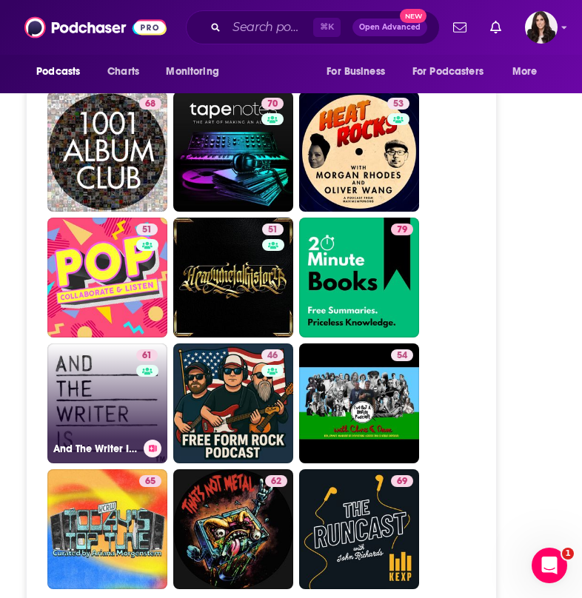
click at [136, 349] on div "61" at bounding box center [148, 394] width 25 height 90
type input "https://www.podchaser.com/podcasts/and-the-writer-iswith-ross-gol-243523"
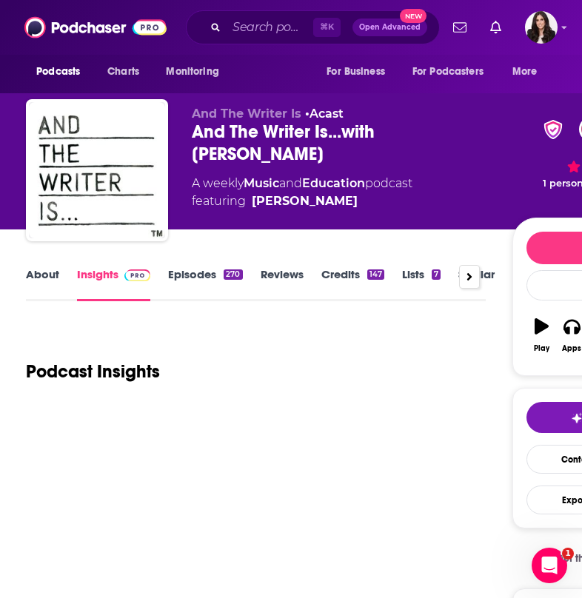
click at [32, 283] on link "About" at bounding box center [42, 284] width 33 height 34
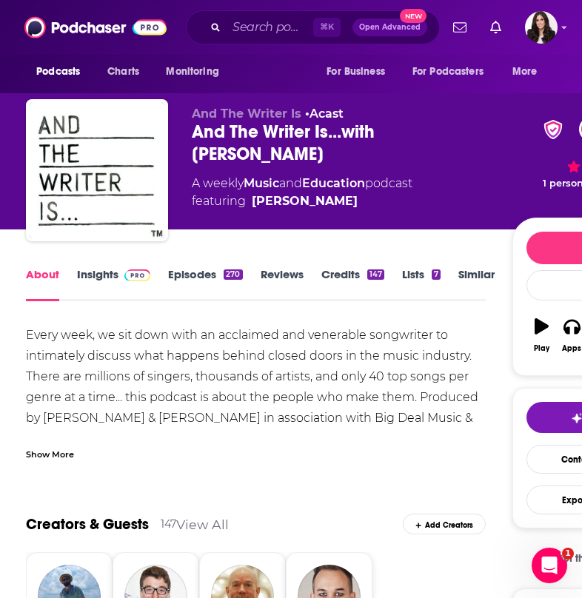
click at [94, 273] on link "Insights" at bounding box center [113, 284] width 73 height 34
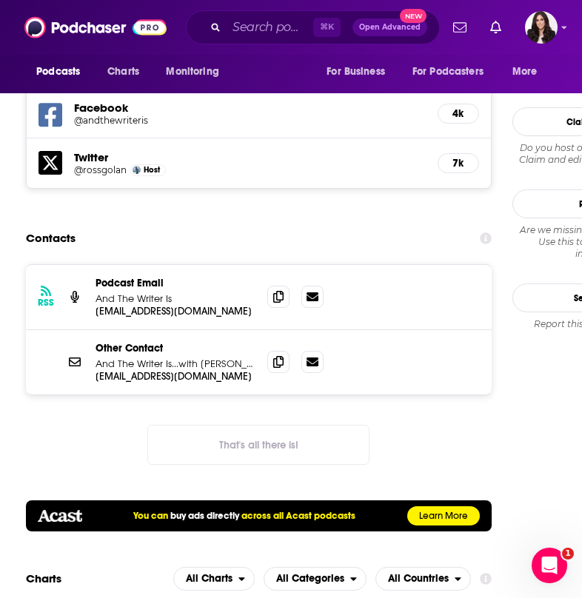
scroll to position [1589, 0]
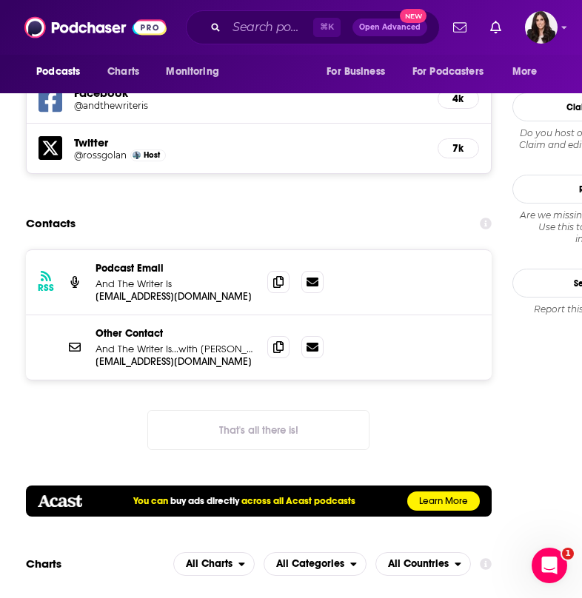
click at [194, 209] on div "Contacts" at bounding box center [258, 223] width 465 height 28
click at [252, 24] on input "Search podcasts, credits, & more..." at bounding box center [269, 28] width 87 height 24
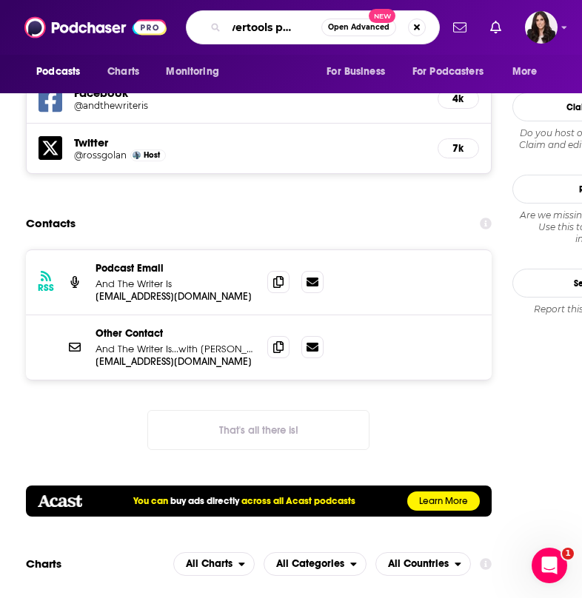
type input "powertools podcast"
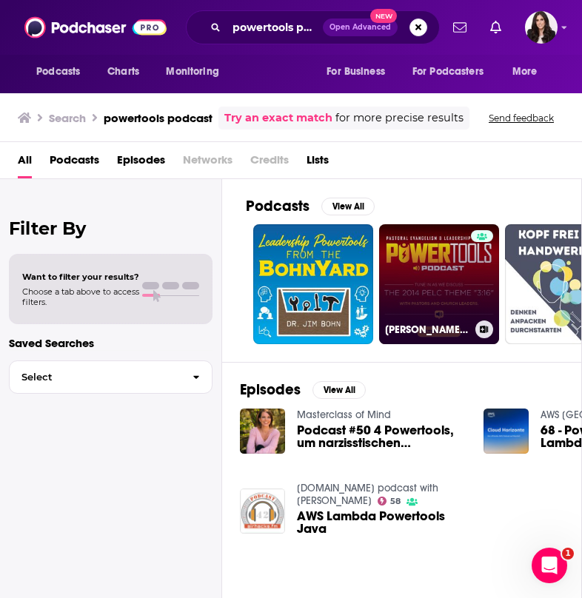
click at [406, 247] on link "PELC Power Tools Podcast" at bounding box center [439, 284] width 120 height 120
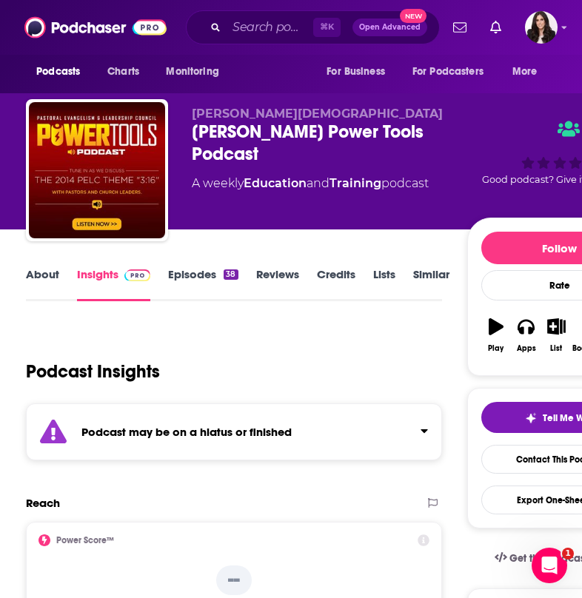
scroll to position [8, 0]
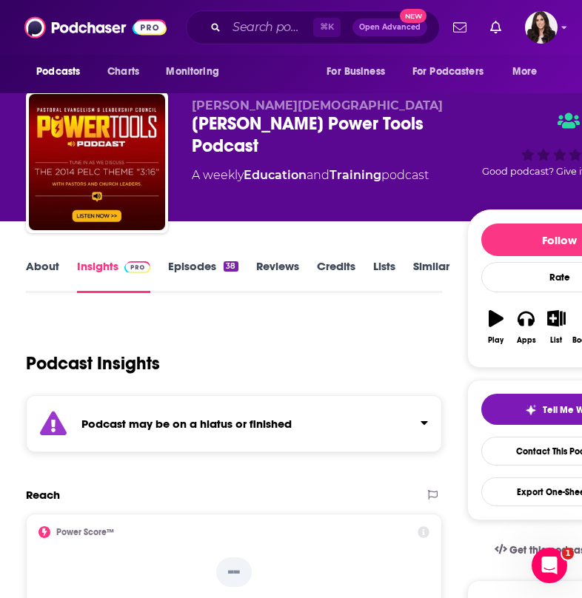
click at [50, 269] on link "About" at bounding box center [42, 276] width 33 height 34
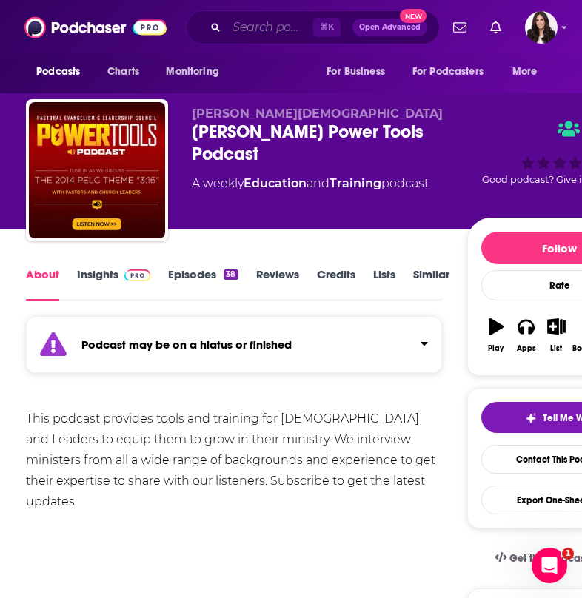
click at [254, 26] on input "Search podcasts, credits, & more..." at bounding box center [269, 28] width 87 height 24
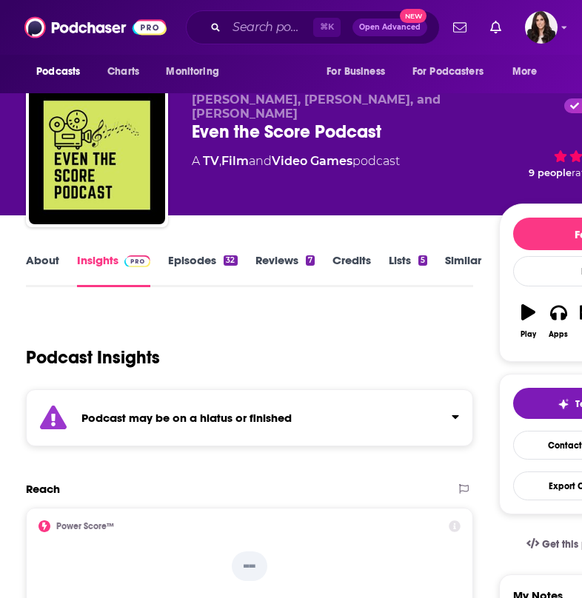
scroll to position [24, 0]
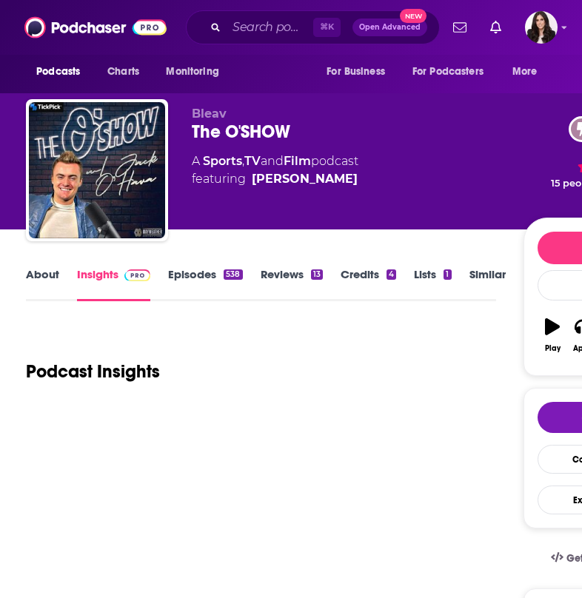
click at [41, 283] on link "About" at bounding box center [42, 284] width 33 height 34
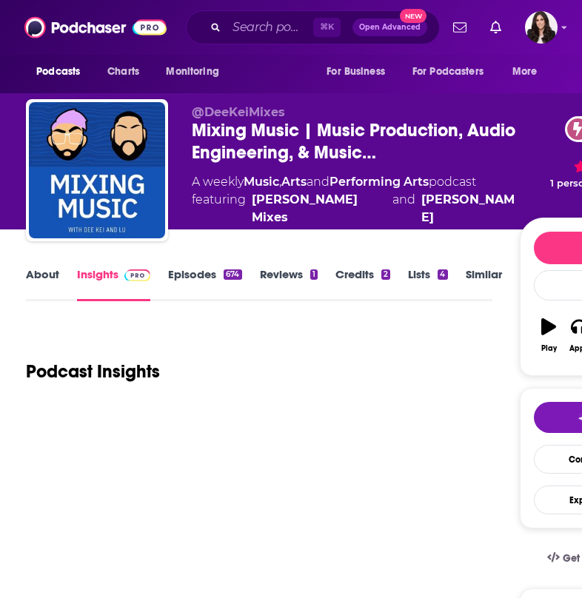
click at [44, 281] on link "About" at bounding box center [42, 284] width 33 height 34
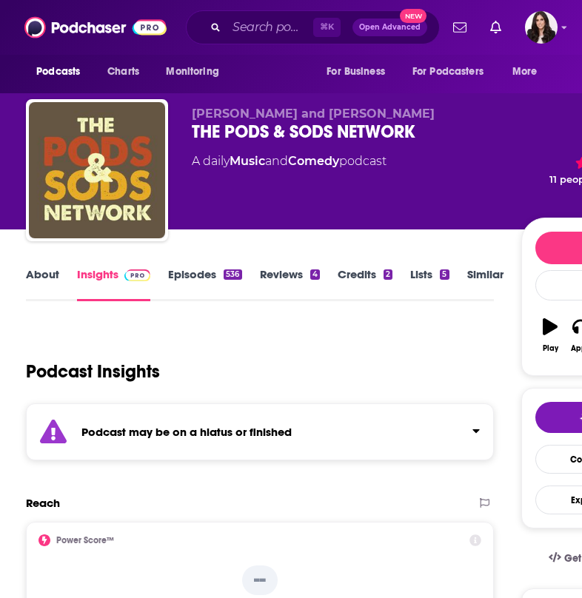
click at [33, 282] on link "About" at bounding box center [42, 284] width 33 height 34
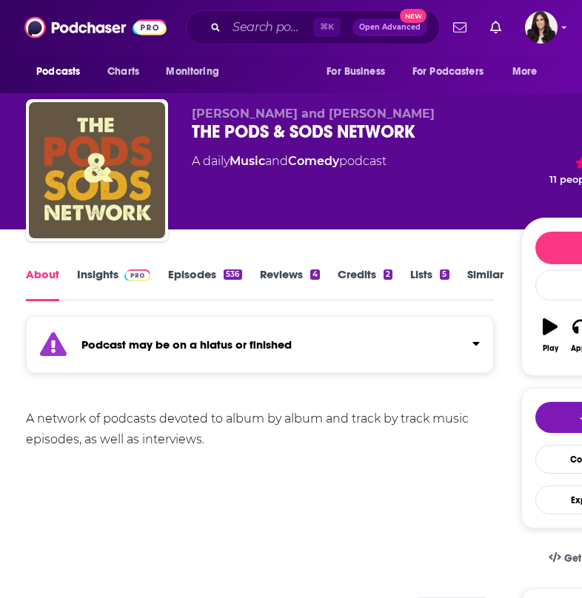
click at [85, 279] on link "Insights" at bounding box center [113, 284] width 73 height 34
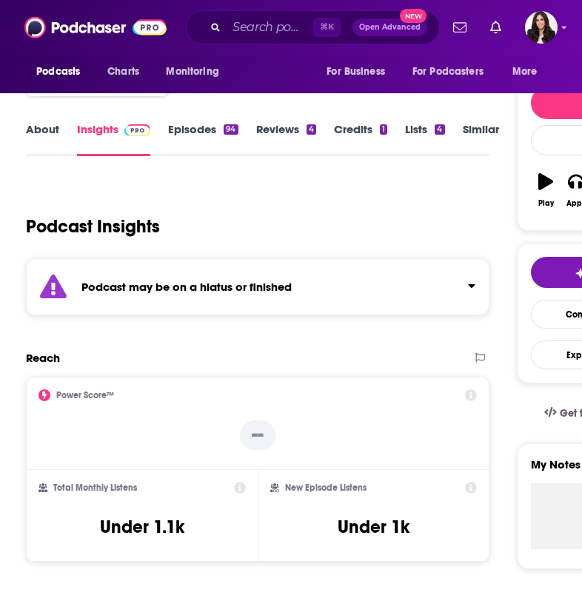
scroll to position [190, 0]
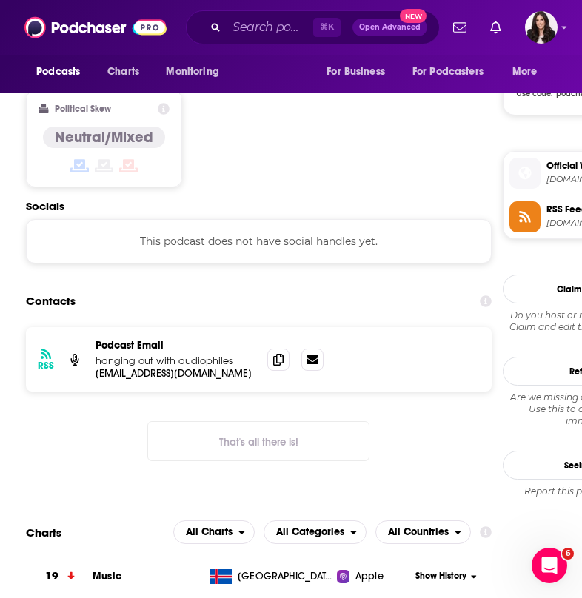
scroll to position [1235, 0]
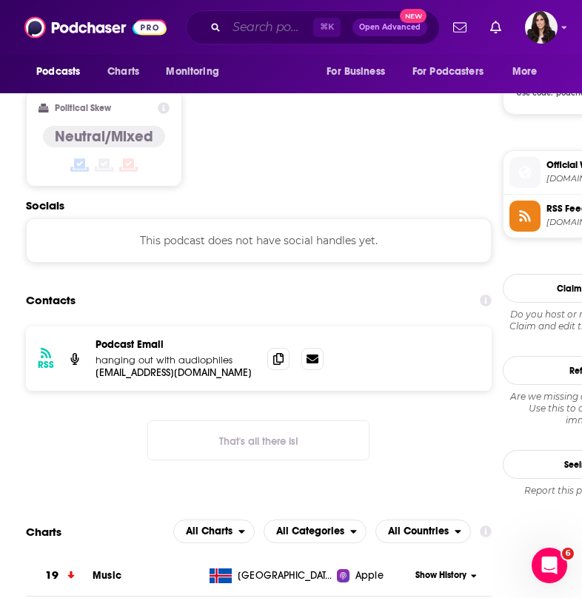
click at [238, 26] on input "Search podcasts, credits, & more..." at bounding box center [269, 28] width 87 height 24
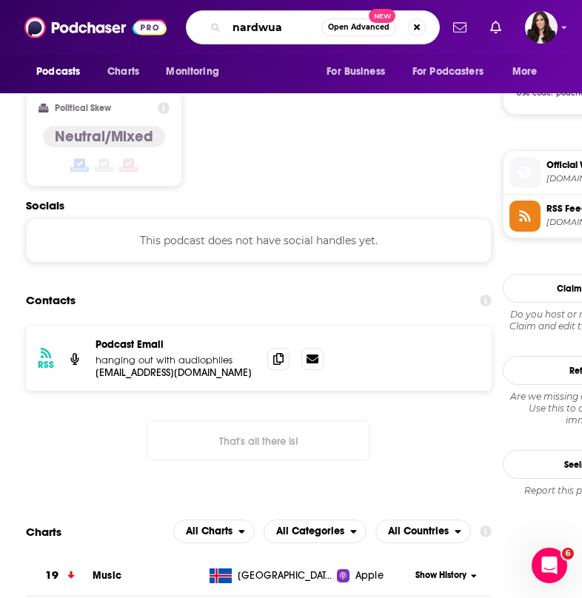
type input "nardwuar"
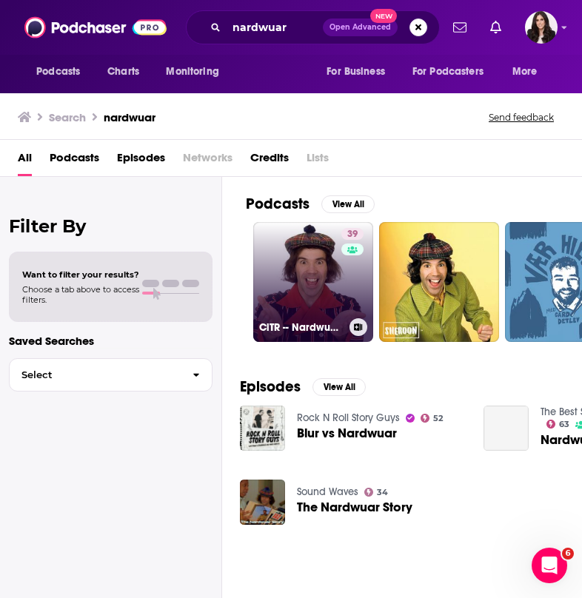
click at [309, 292] on link "39 CiTR -- Nardwuar The Human Serviette Presents" at bounding box center [313, 282] width 120 height 120
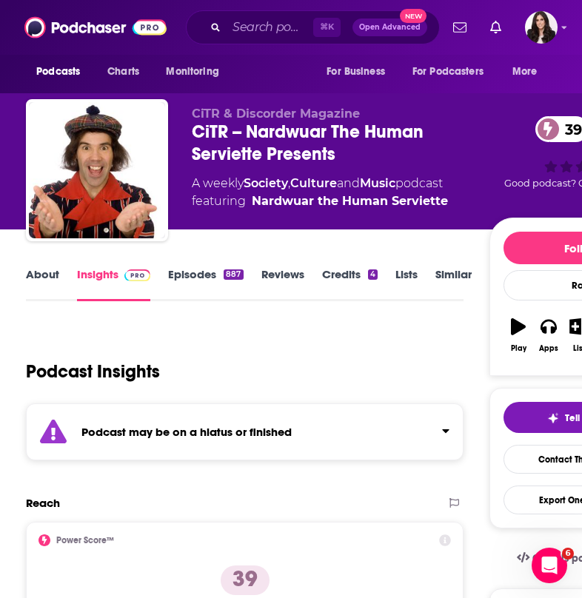
click at [44, 279] on link "About" at bounding box center [42, 284] width 33 height 34
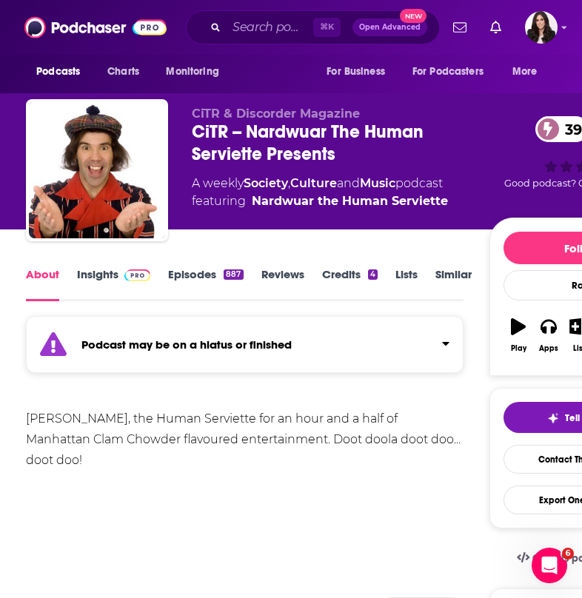
click at [93, 283] on link "Insights" at bounding box center [113, 284] width 73 height 34
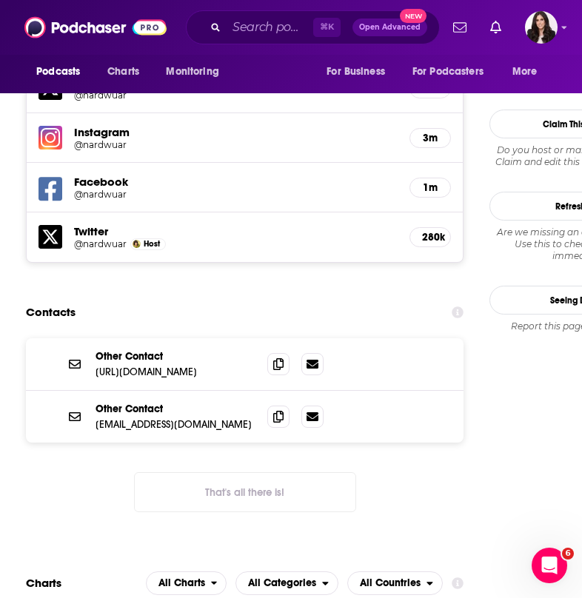
scroll to position [1577, 0]
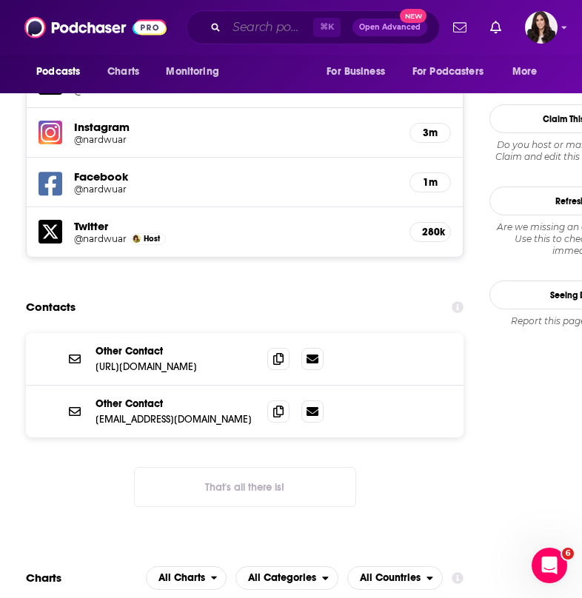
click at [253, 33] on input "Search podcasts, credits, & more..." at bounding box center [269, 28] width 87 height 24
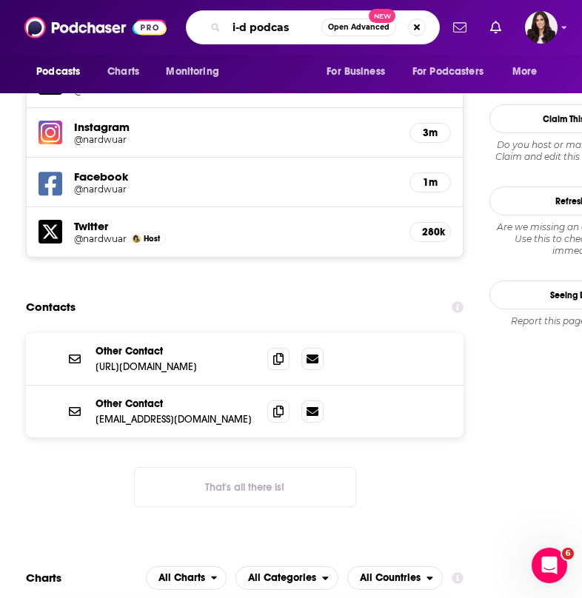
type input "i-d podcast"
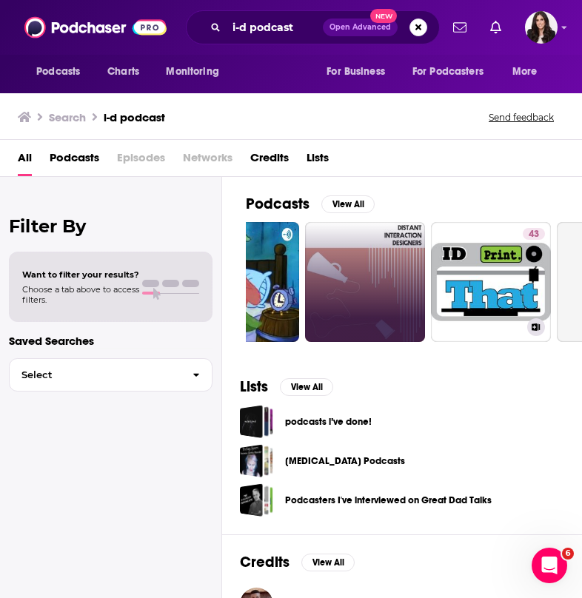
scroll to position [0, 213]
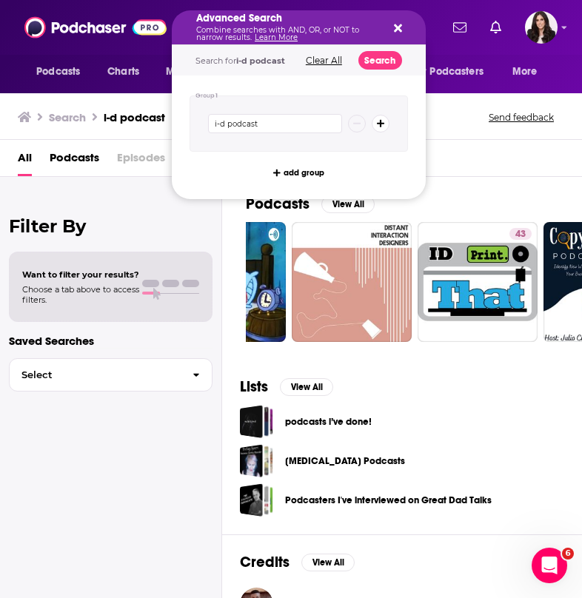
drag, startPoint x: 297, startPoint y: 30, endPoint x: 238, endPoint y: 30, distance: 59.2
click at [396, 26] on icon "Search podcasts, credits, & more..." at bounding box center [398, 28] width 8 height 8
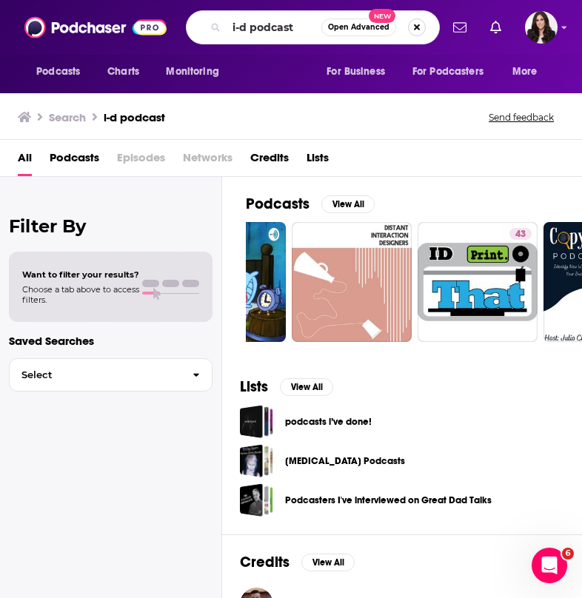
click at [419, 23] on button "Search podcasts, credits, & more..." at bounding box center [417, 27] width 18 height 18
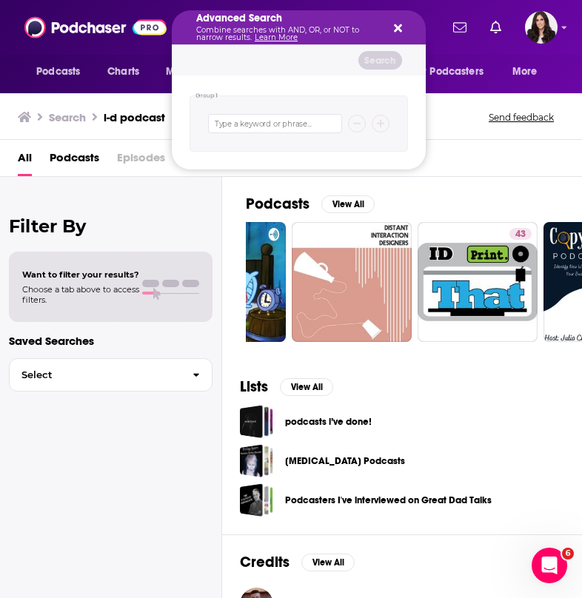
click at [396, 26] on icon "Search podcasts, credits, & more..." at bounding box center [398, 28] width 8 height 8
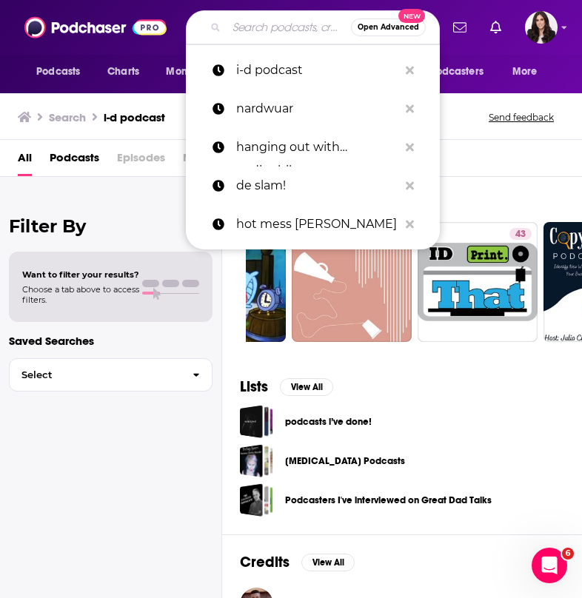
click at [270, 27] on input "Search podcasts, credits, & more..." at bounding box center [288, 28] width 124 height 24
paste input "Finding Mastery with [PERSON_NAME]"
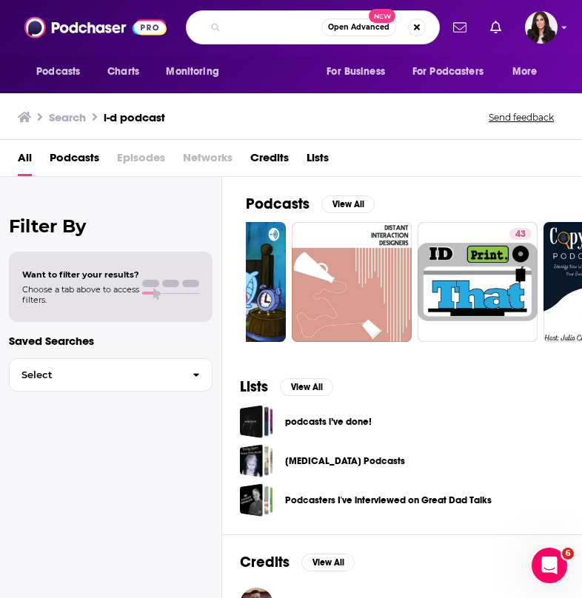
type input "Finding Mastery with [PERSON_NAME]"
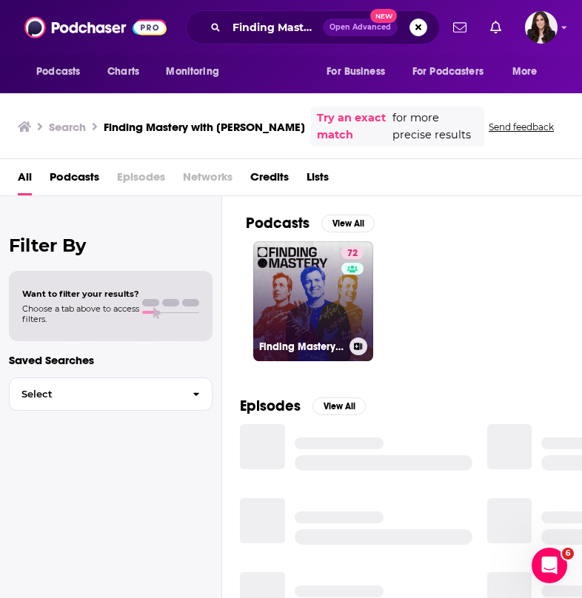
click at [325, 293] on link "72 Finding Mastery with [PERSON_NAME]" at bounding box center [313, 301] width 120 height 120
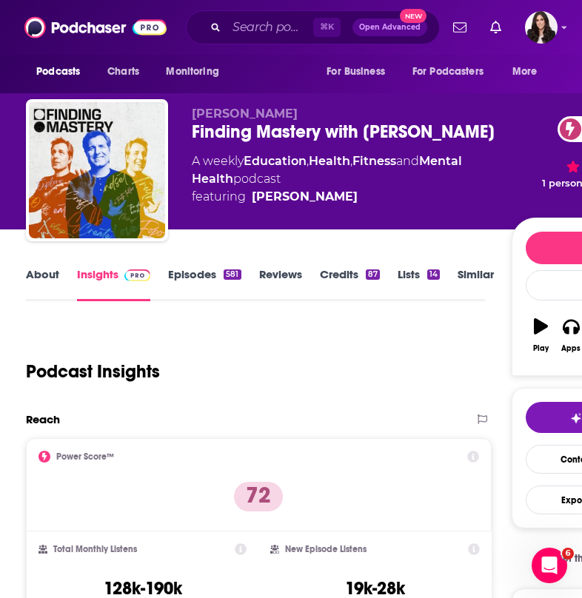
click at [33, 289] on link "About" at bounding box center [42, 284] width 33 height 34
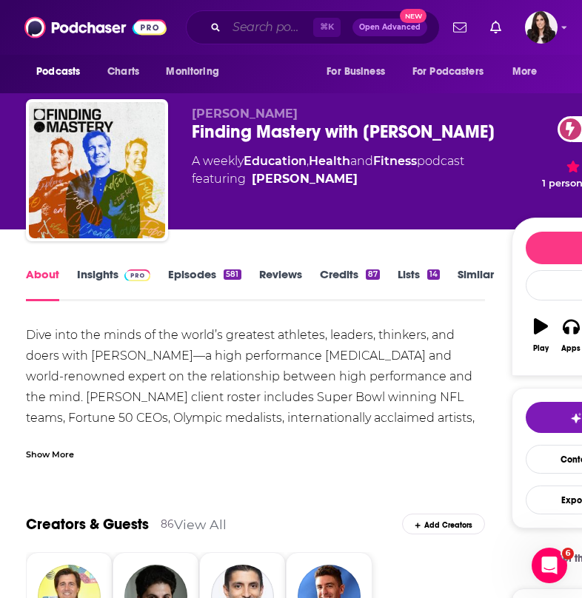
click at [241, 21] on input "Search podcasts, credits, & more..." at bounding box center [269, 28] width 87 height 24
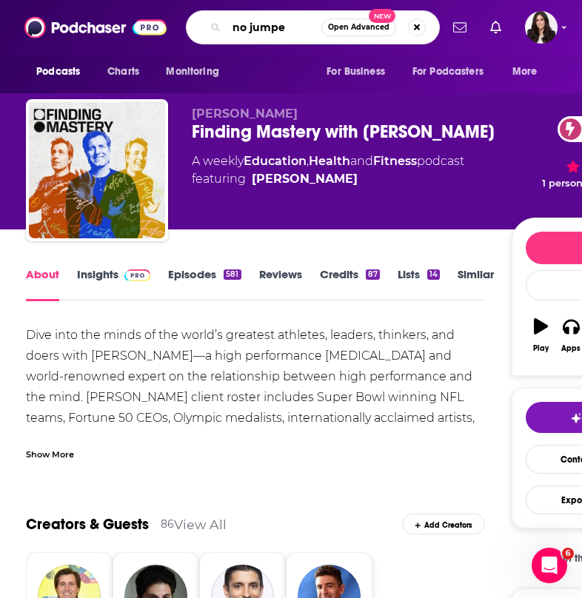
type input "no jumper"
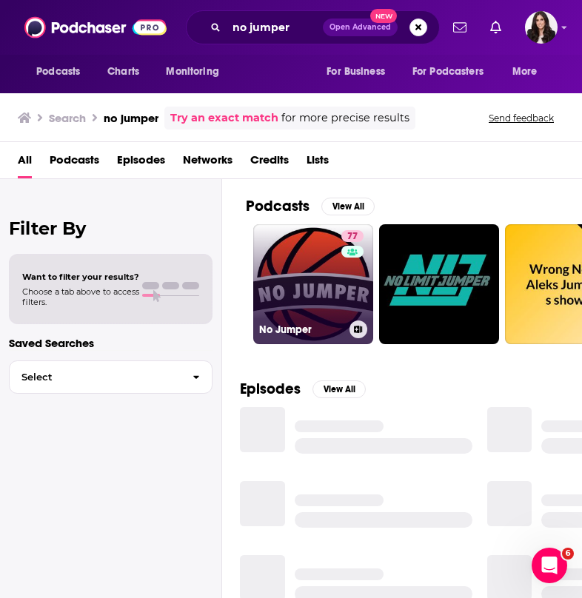
click at [299, 256] on link "77 No Jumper" at bounding box center [313, 284] width 120 height 120
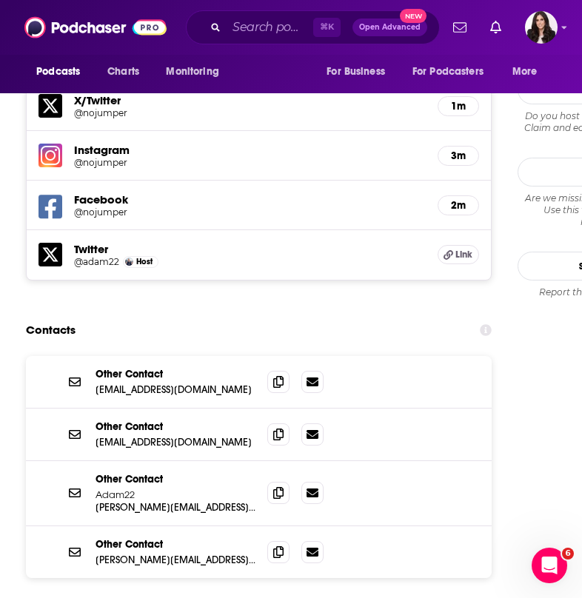
scroll to position [1477, 0]
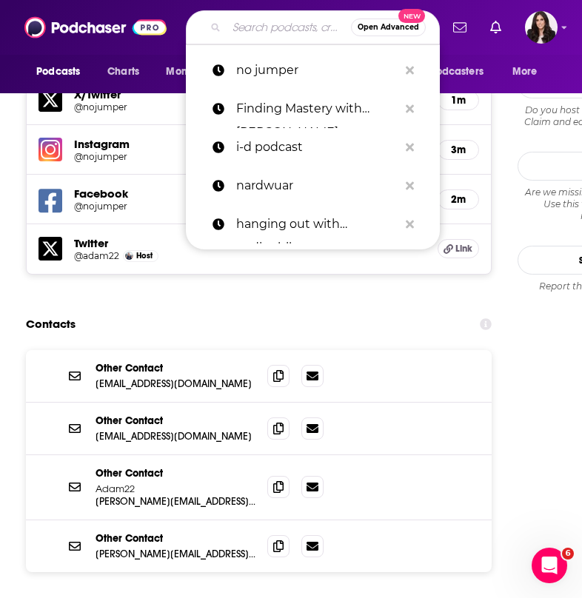
click at [241, 32] on input "Search podcasts, credits, & more..." at bounding box center [288, 28] width 124 height 24
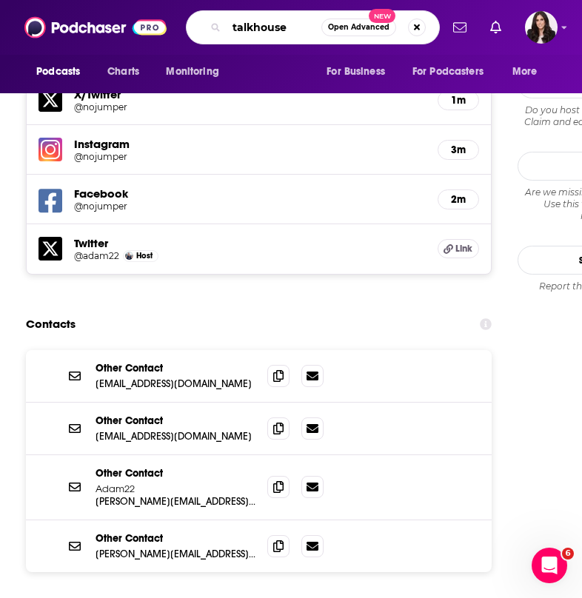
type input "talkhouse"
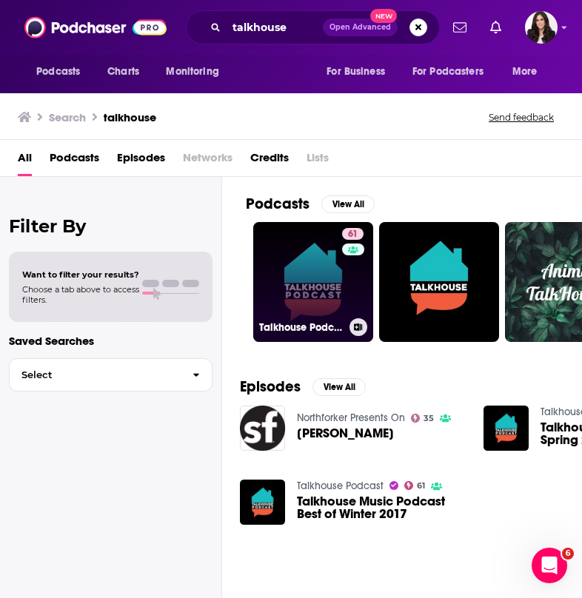
click at [312, 250] on link "61 Talkhouse Podcast" at bounding box center [313, 282] width 120 height 120
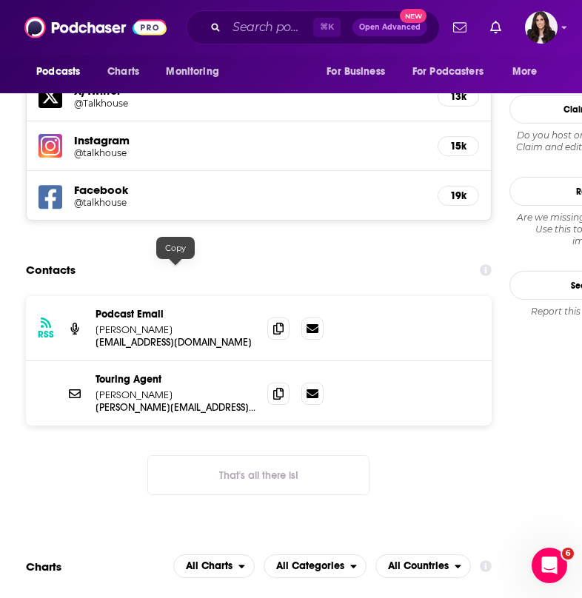
scroll to position [1459, 0]
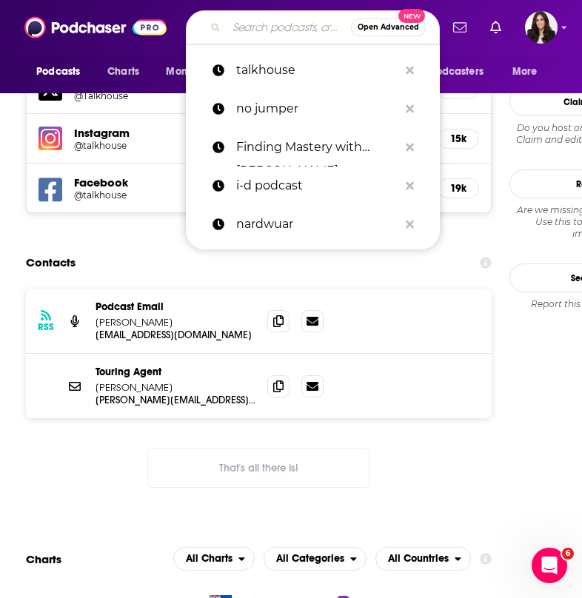
click at [250, 35] on input "Search podcasts, credits, & more..." at bounding box center [288, 28] width 124 height 24
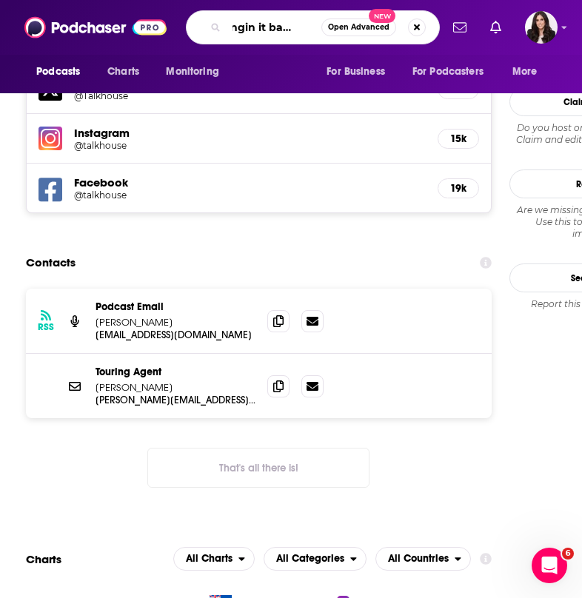
scroll to position [0, 0]
type input "bringin it backwards"
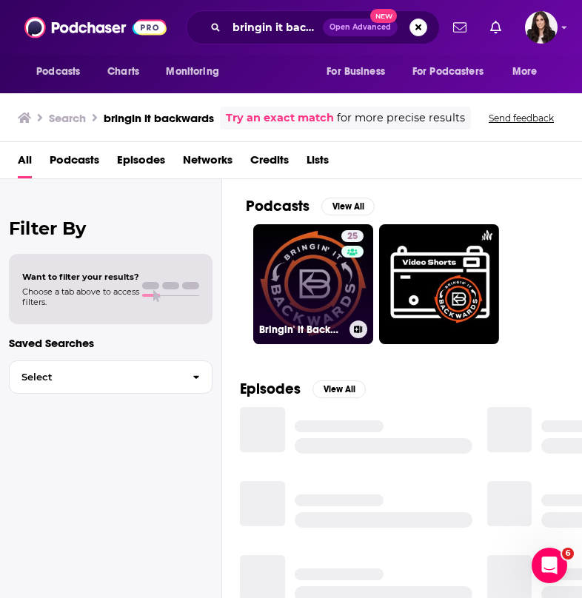
click at [277, 265] on link "25 Bringin' it Backwards" at bounding box center [313, 284] width 120 height 120
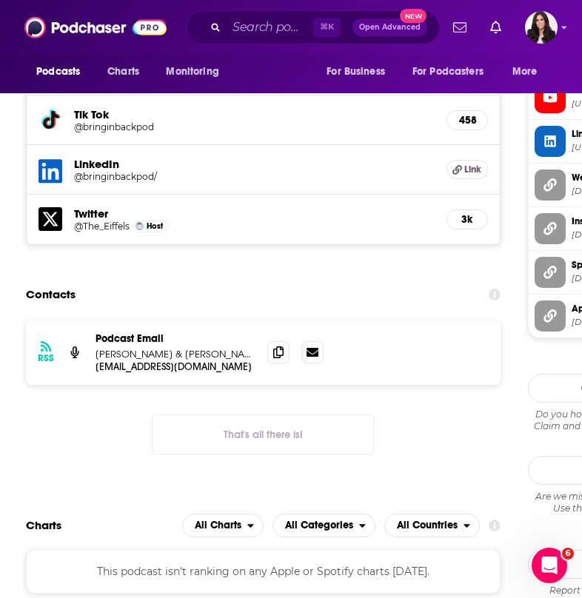
scroll to position [1663, 0]
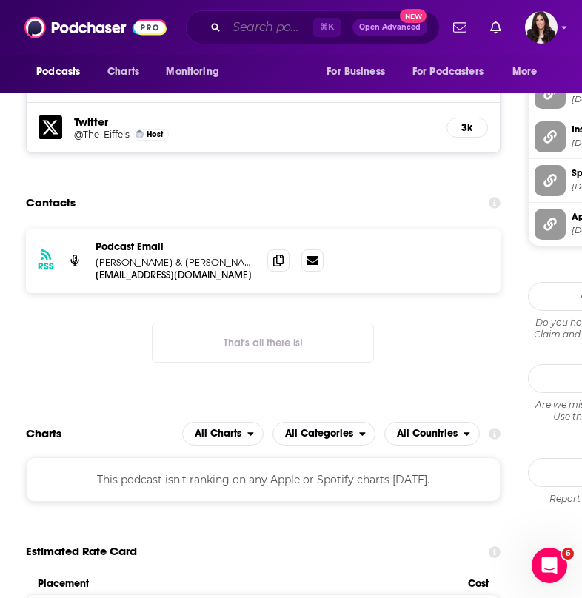
click at [240, 27] on input "Search podcasts, credits, & more..." at bounding box center [269, 28] width 87 height 24
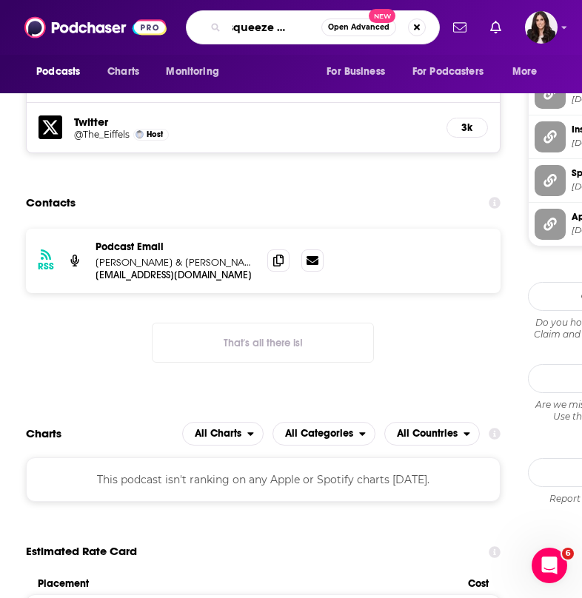
type input "the squeeze podcast"
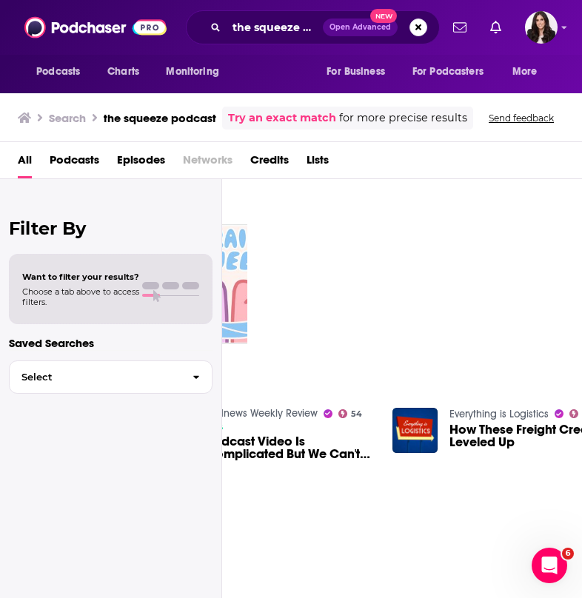
scroll to position [0, 356]
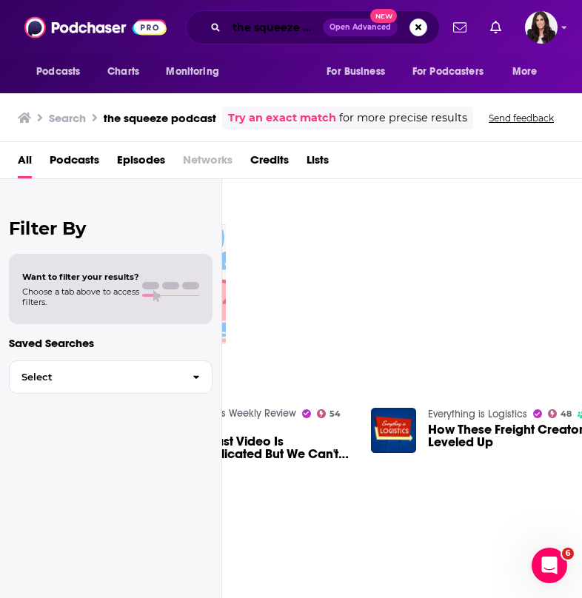
click at [283, 24] on input "the squeeze podcast" at bounding box center [274, 28] width 96 height 24
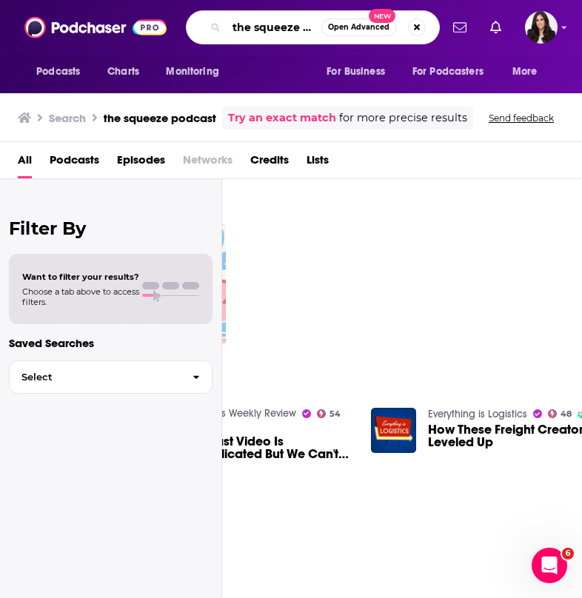
click at [314, 27] on input "the squeeze podcast" at bounding box center [273, 28] width 95 height 24
type input "the squeeze podcast music"
